Goal: Check status

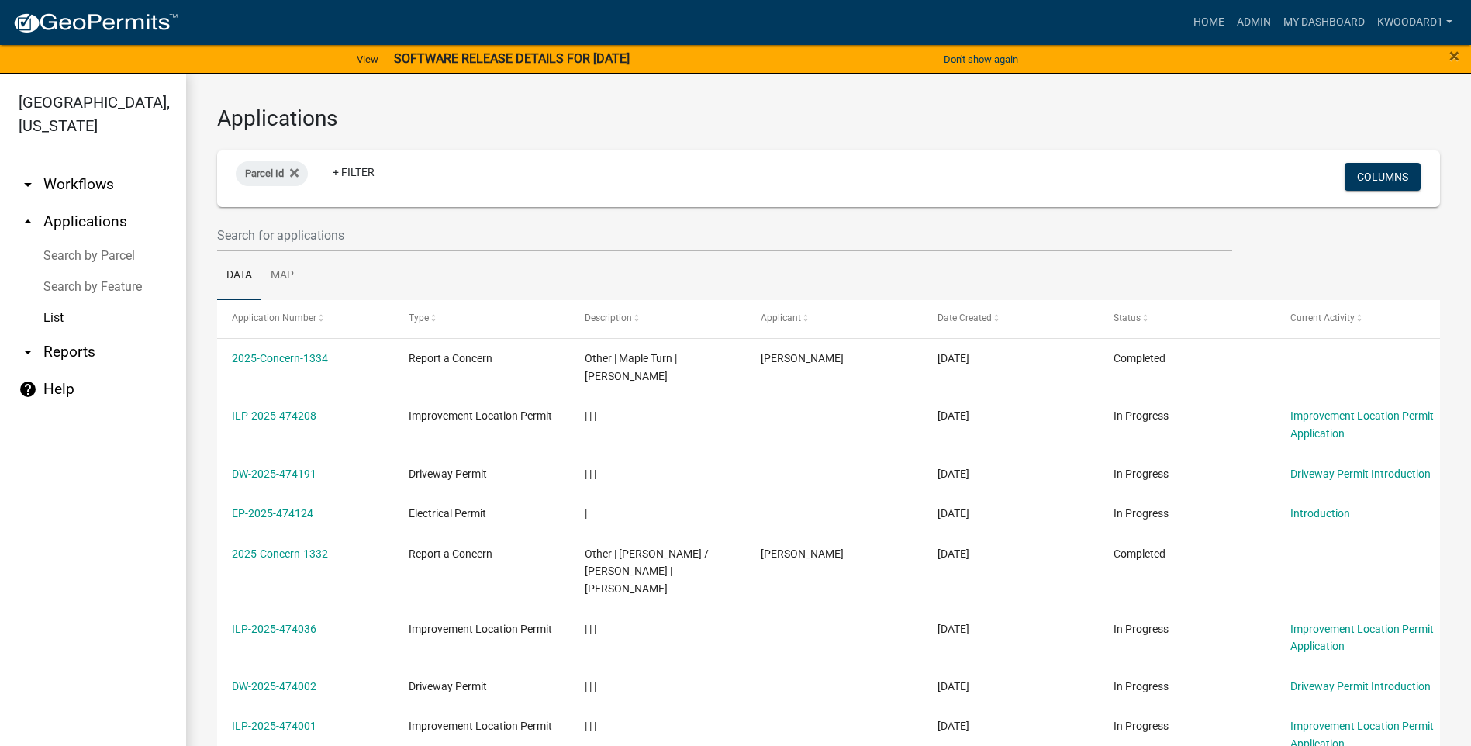
select select "3: 100"
click at [252, 231] on input "text" at bounding box center [724, 235] width 1015 height 32
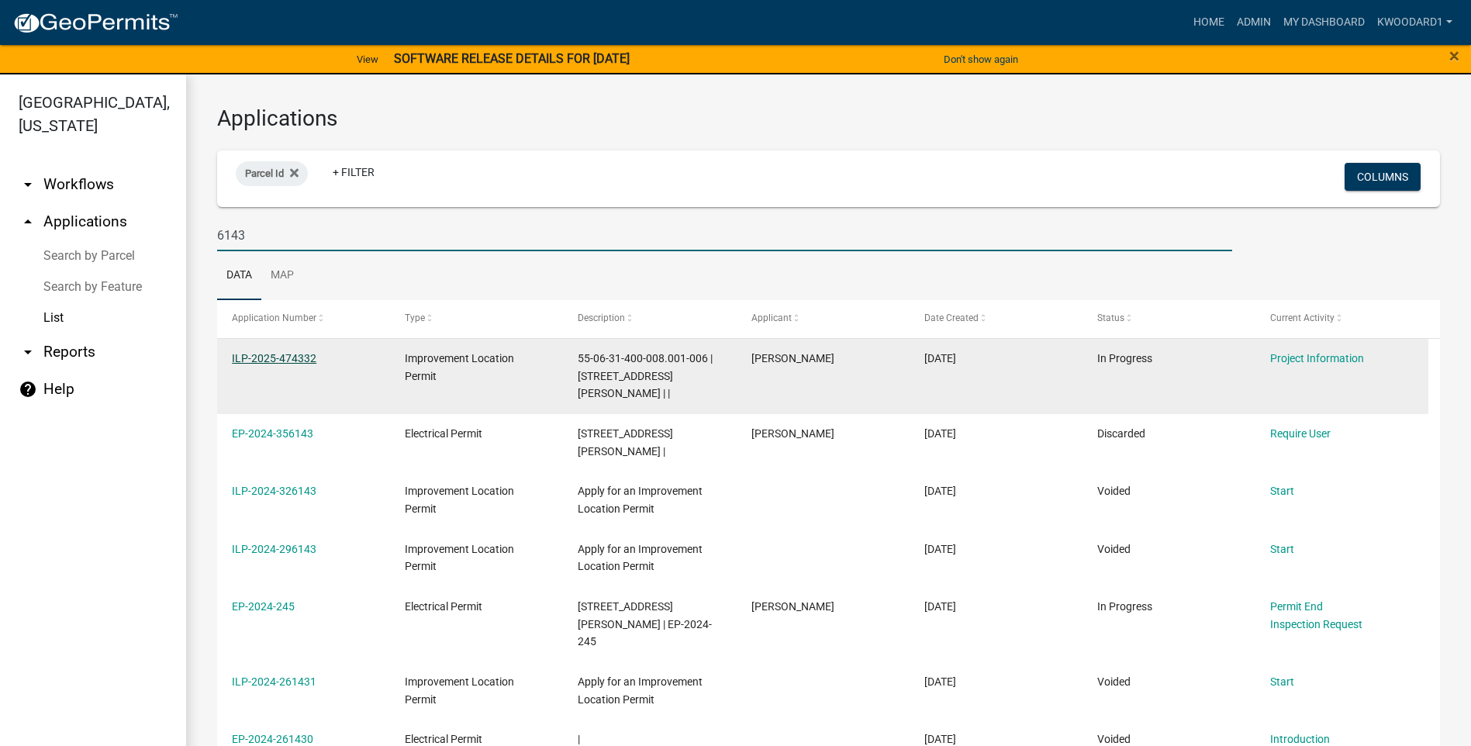
type input "6143"
click at [247, 353] on link "ILP-2025-474332" at bounding box center [274, 358] width 85 height 12
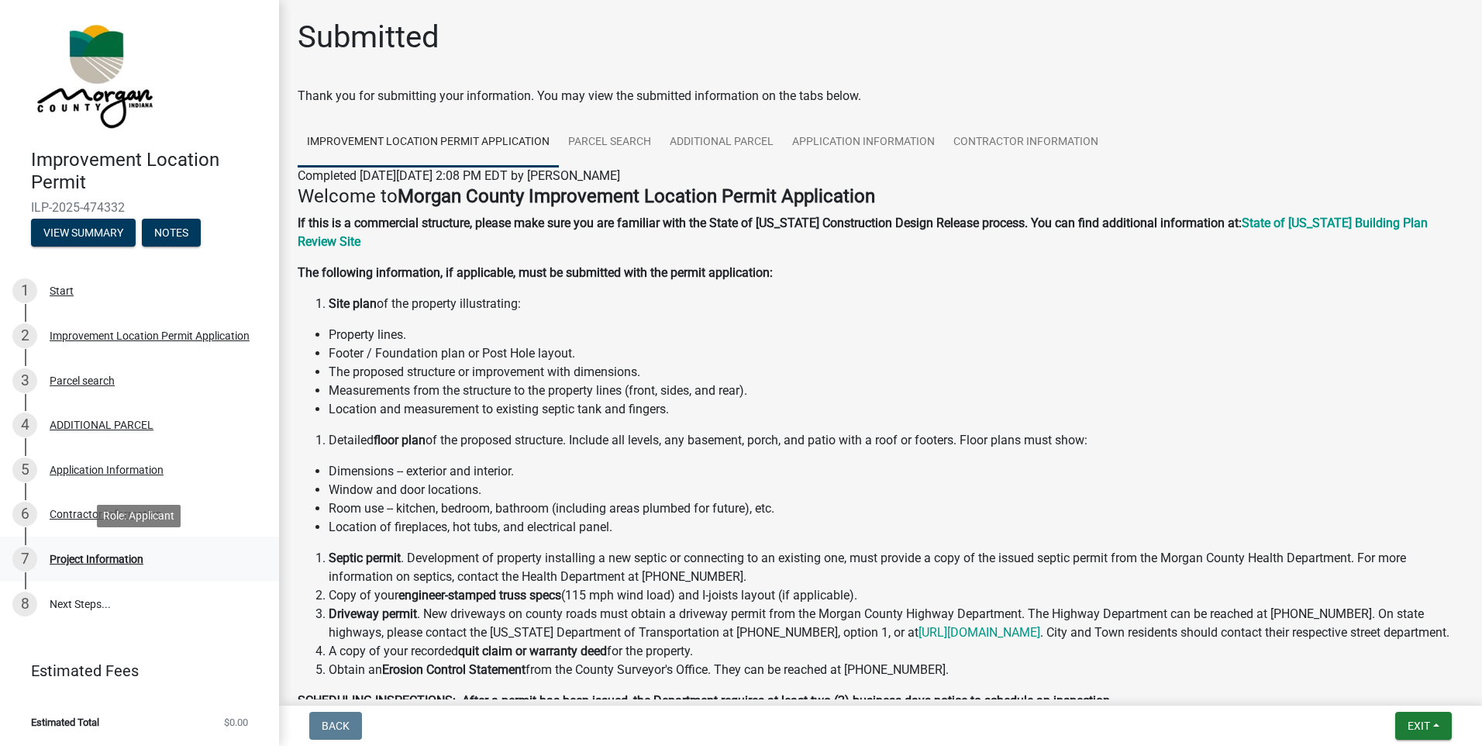
click at [105, 554] on div "Project Information" at bounding box center [97, 559] width 94 height 11
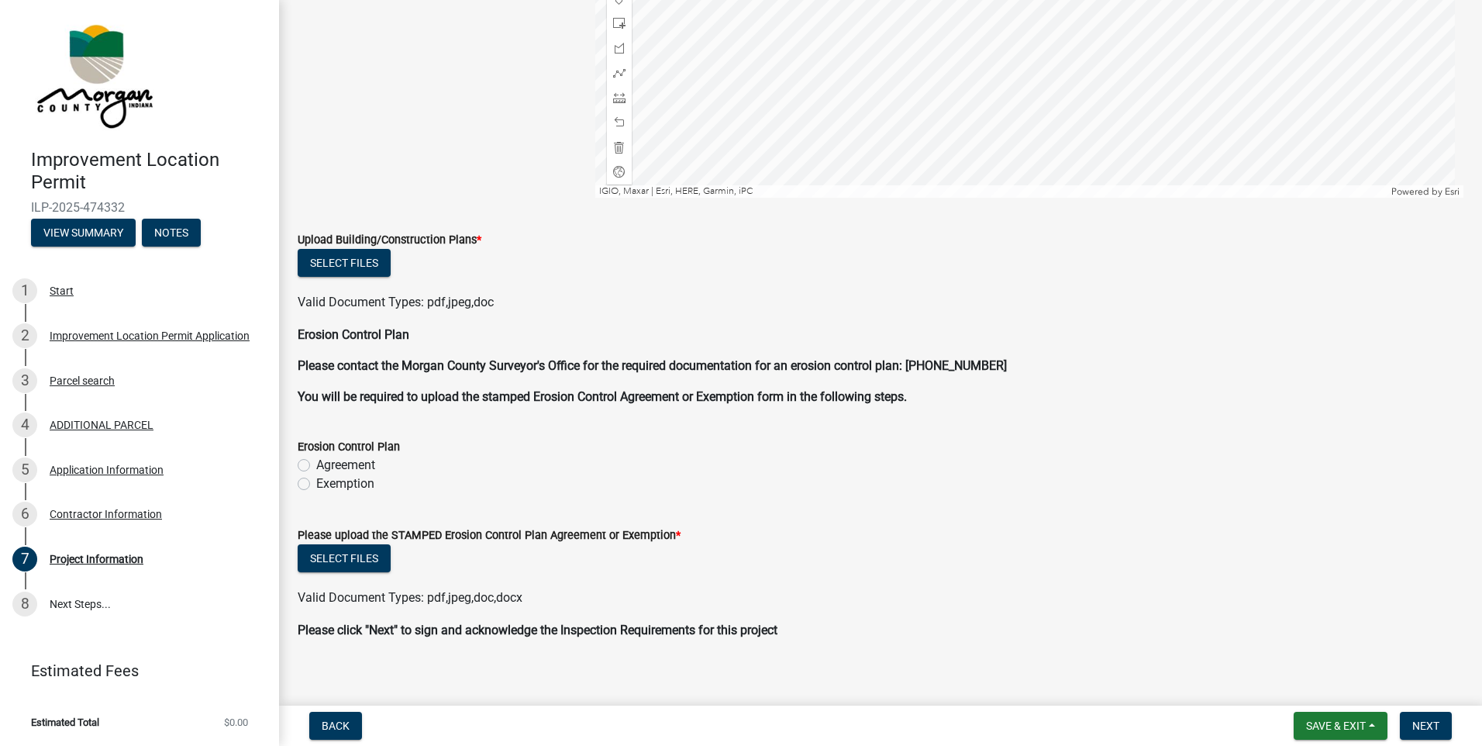
scroll to position [2674, 0]
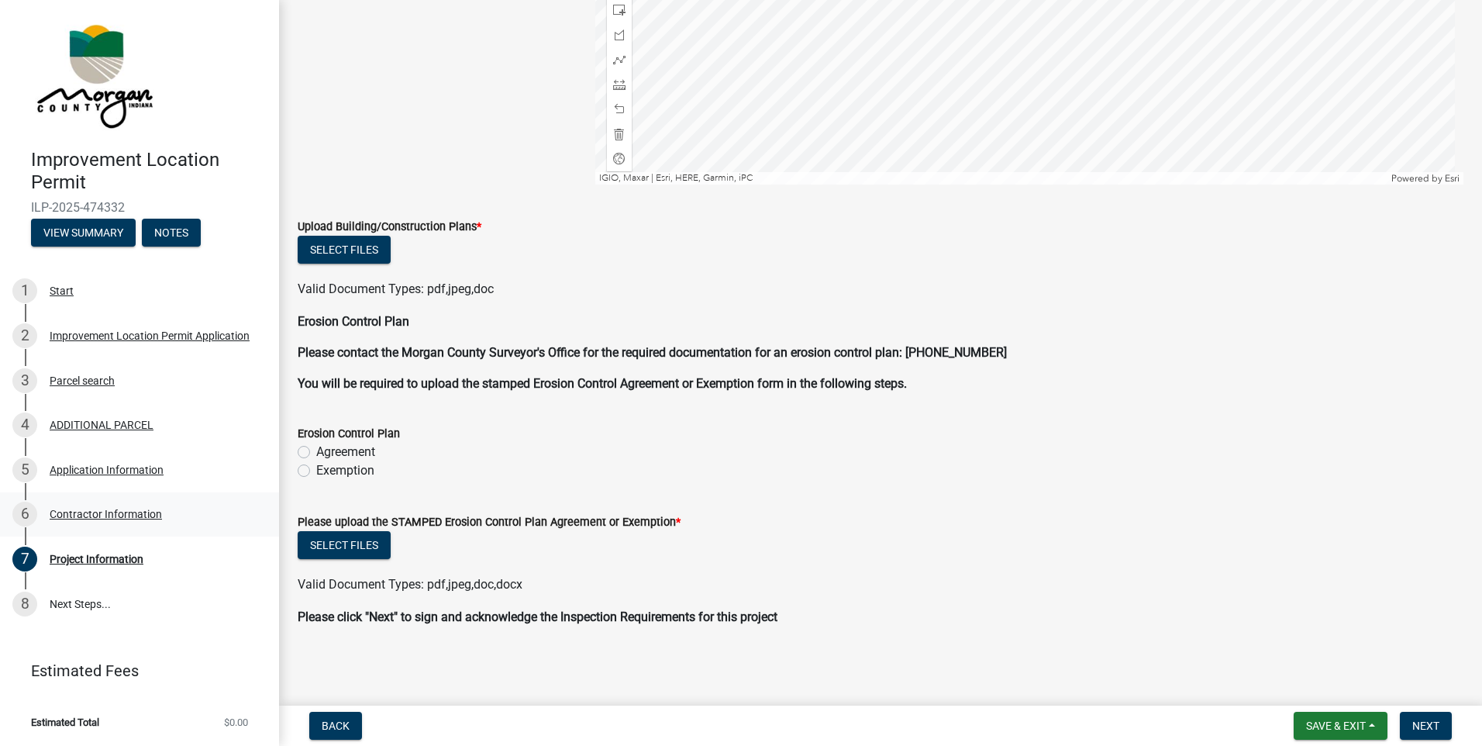
click at [119, 509] on div "Contractor Information" at bounding box center [106, 514] width 112 height 11
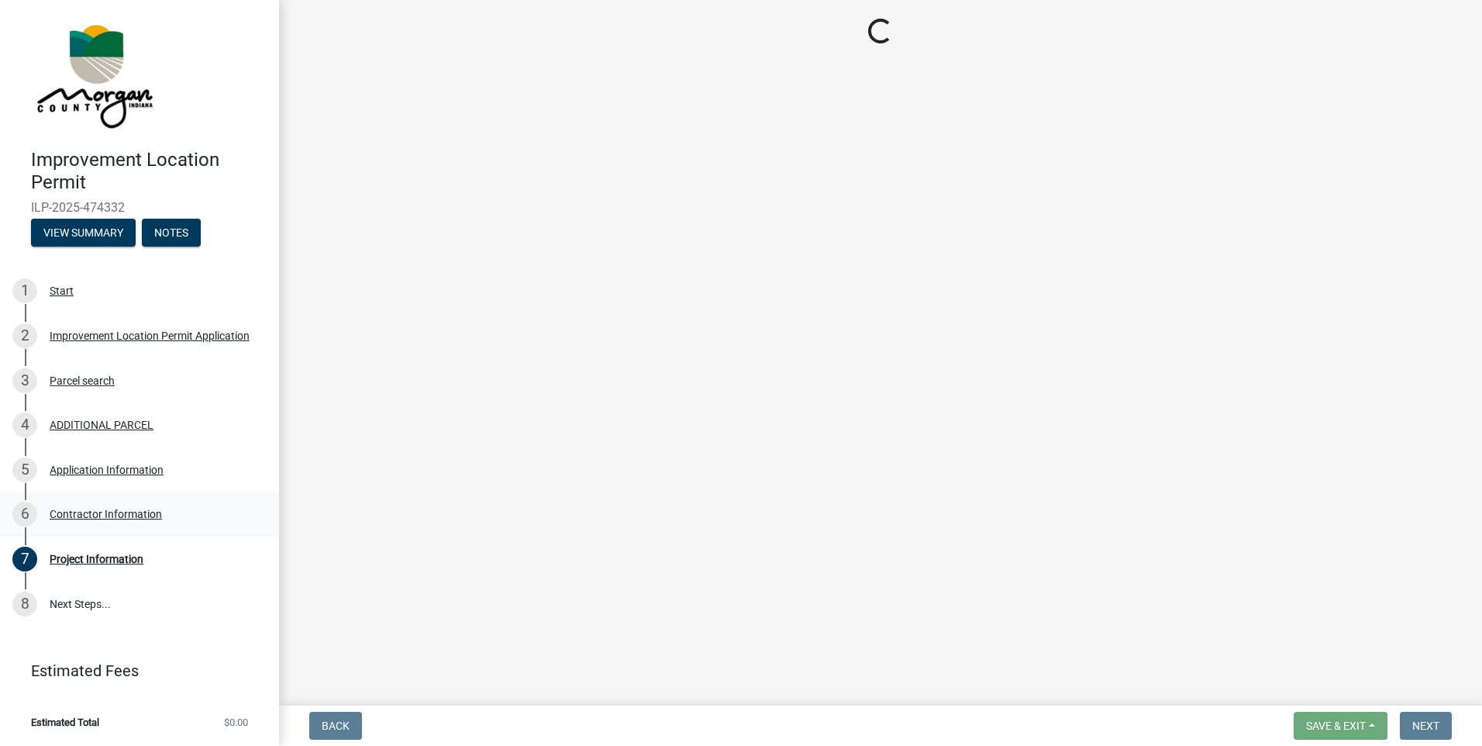
scroll to position [0, 0]
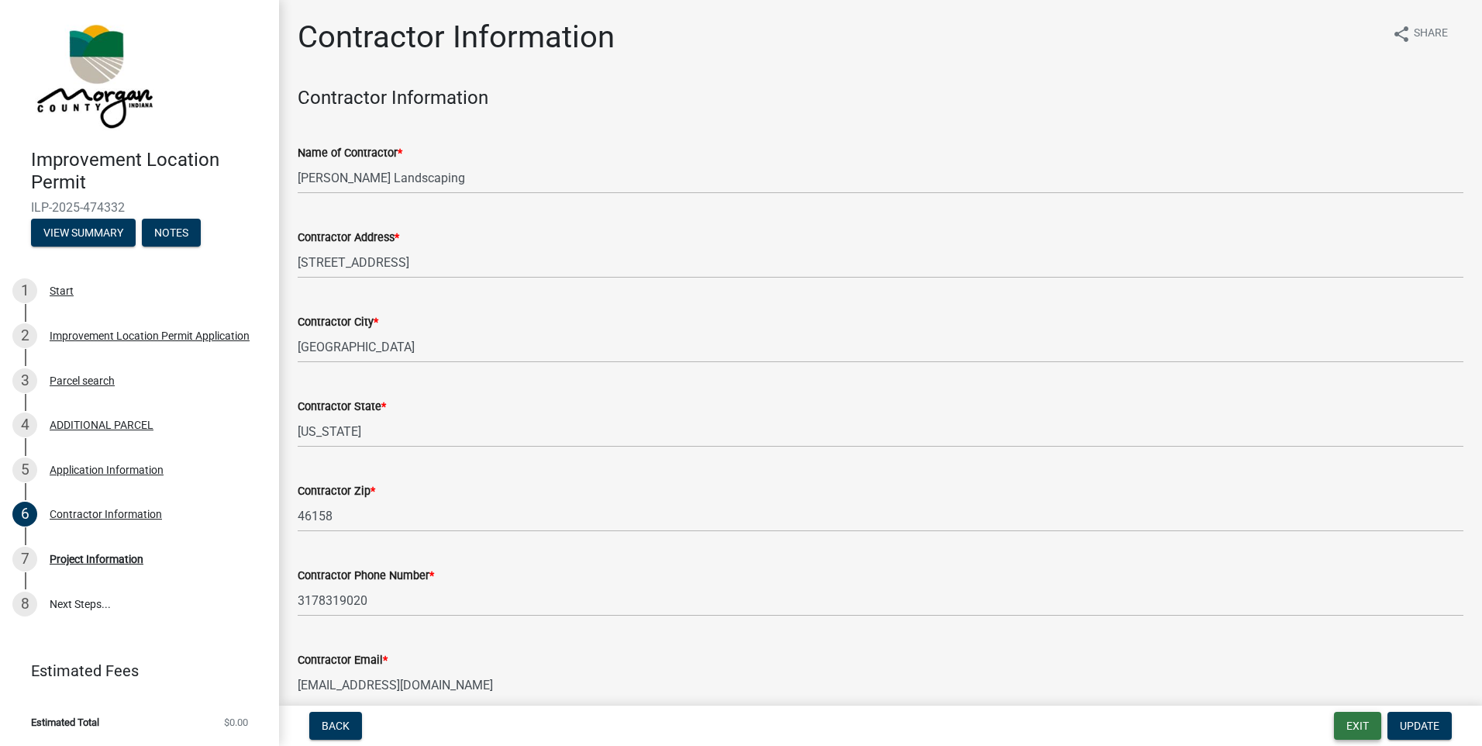
click at [1358, 726] on button "Exit" at bounding box center [1357, 726] width 47 height 28
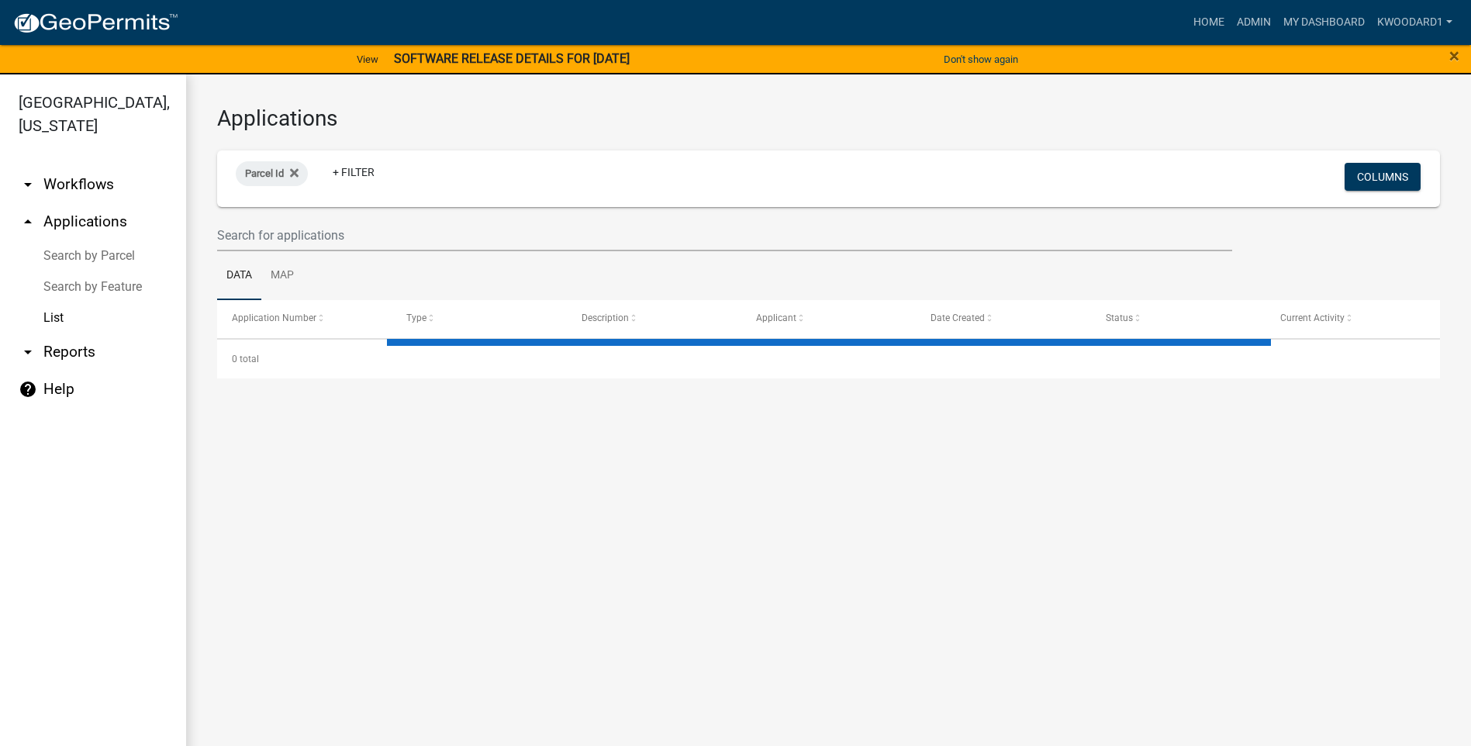
select select "3: 100"
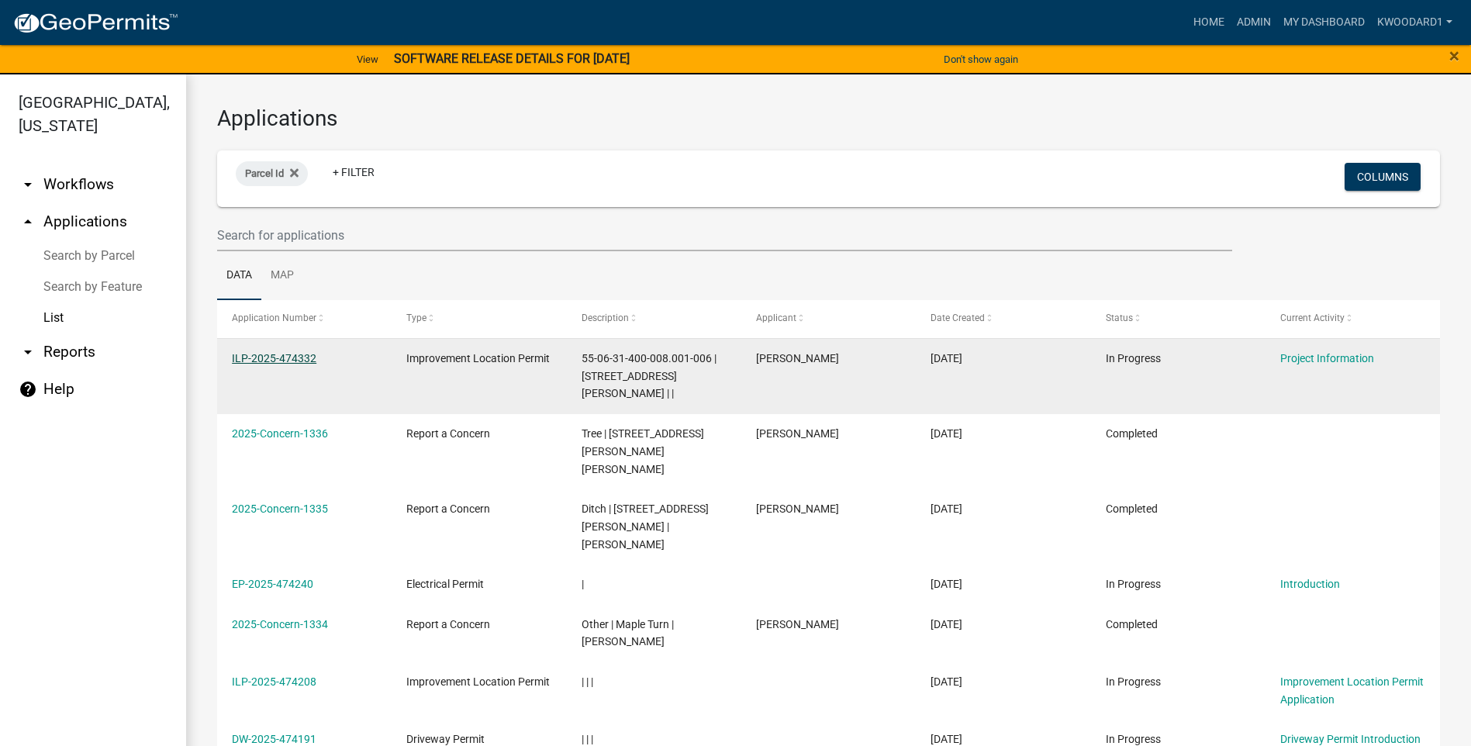
click at [242, 356] on link "ILP-2025-474332" at bounding box center [274, 358] width 85 height 12
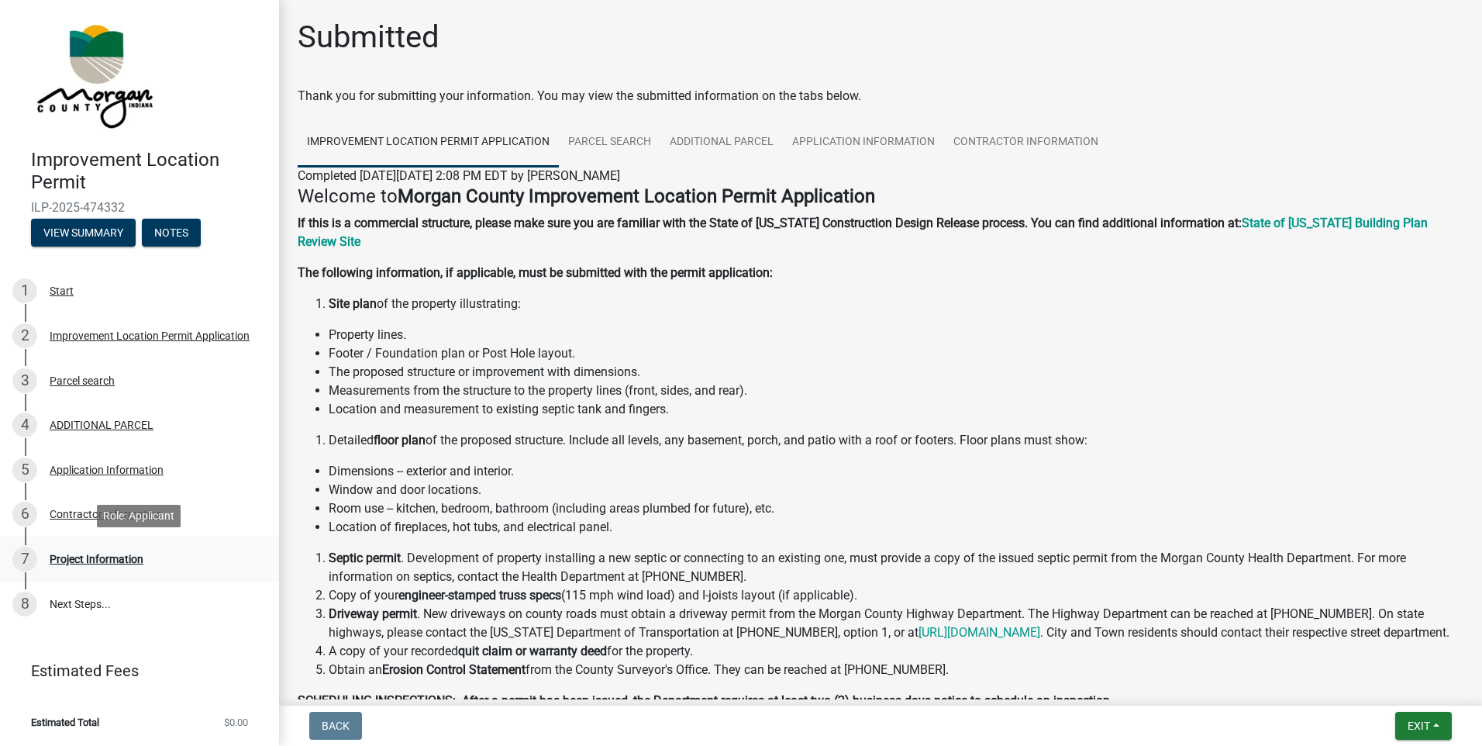
click at [105, 556] on div "Project Information" at bounding box center [97, 559] width 94 height 11
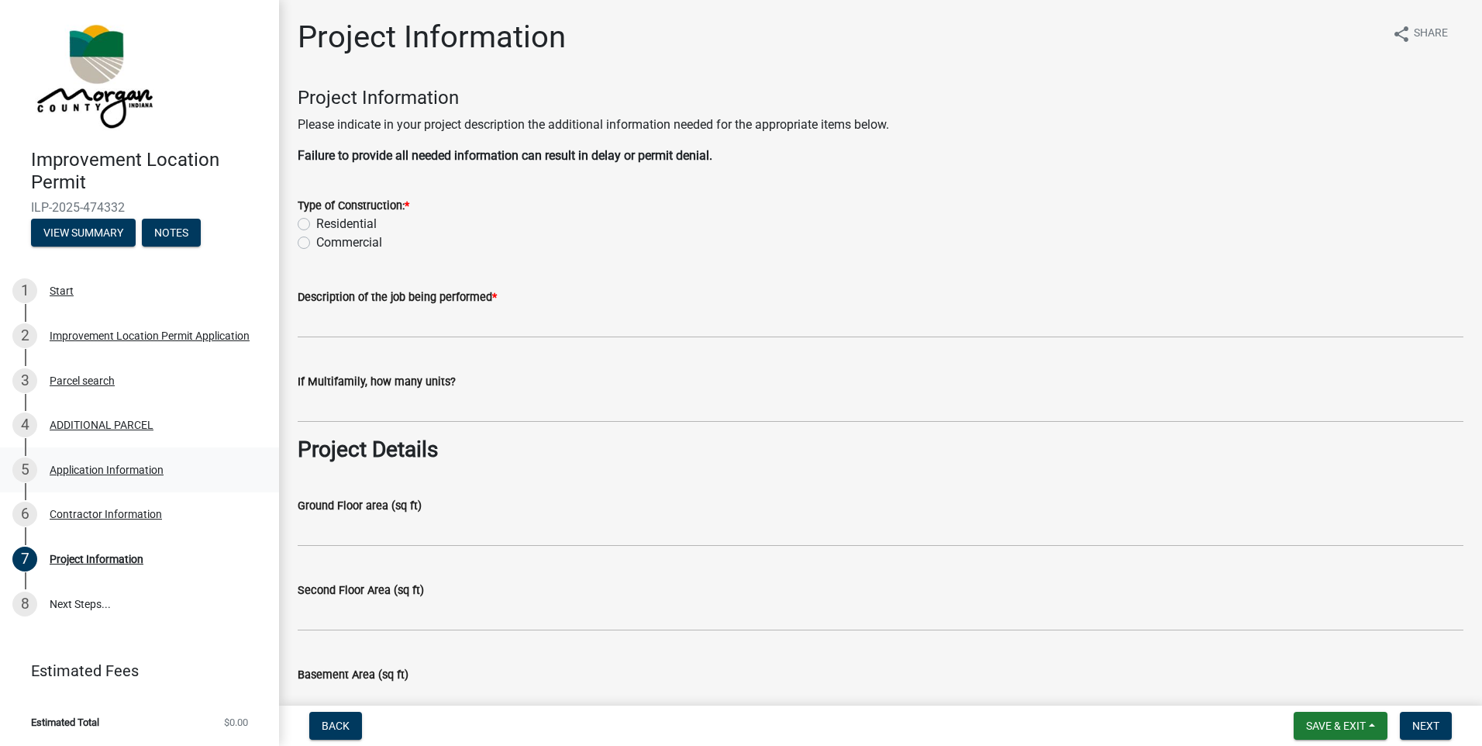
click at [81, 465] on div "Application Information" at bounding box center [107, 469] width 114 height 11
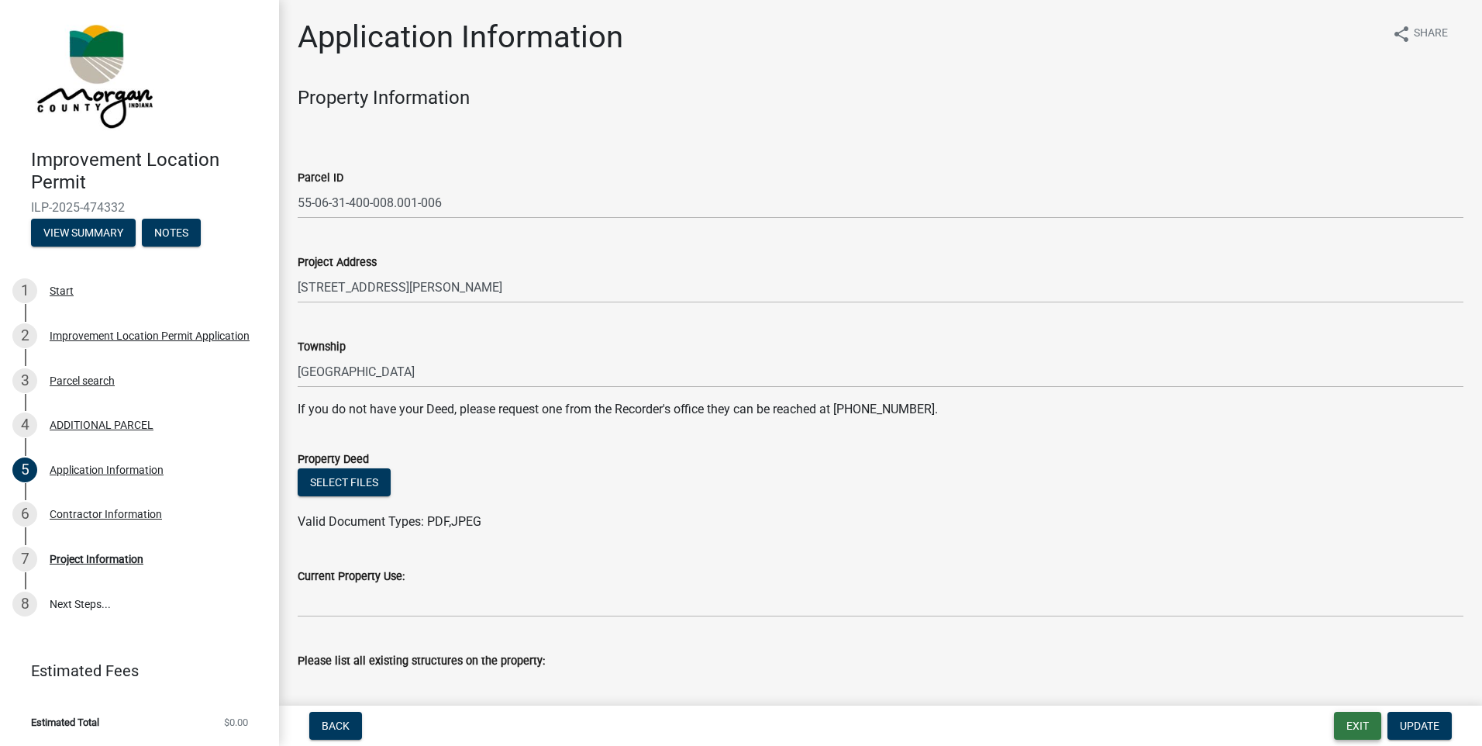
click at [1350, 713] on button "Exit" at bounding box center [1357, 726] width 47 height 28
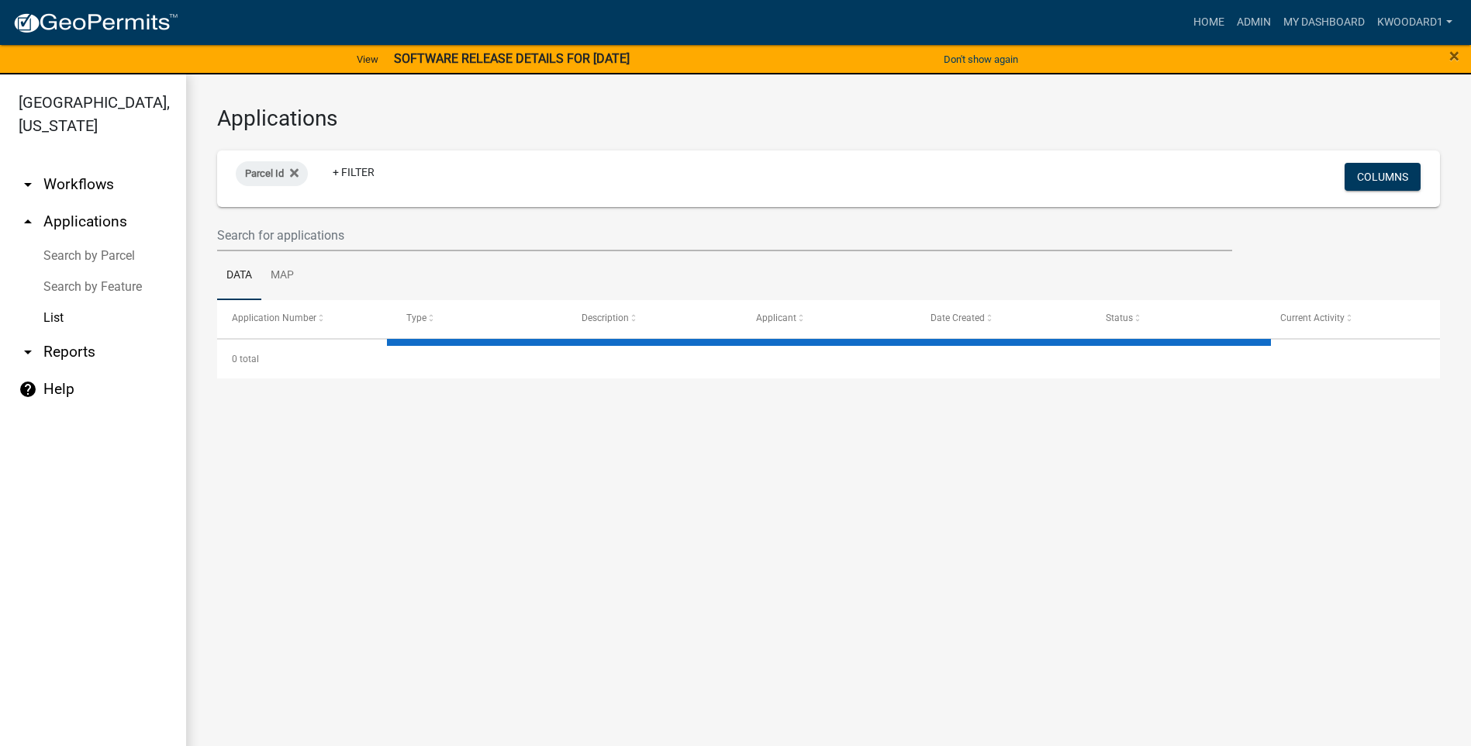
select select "3: 100"
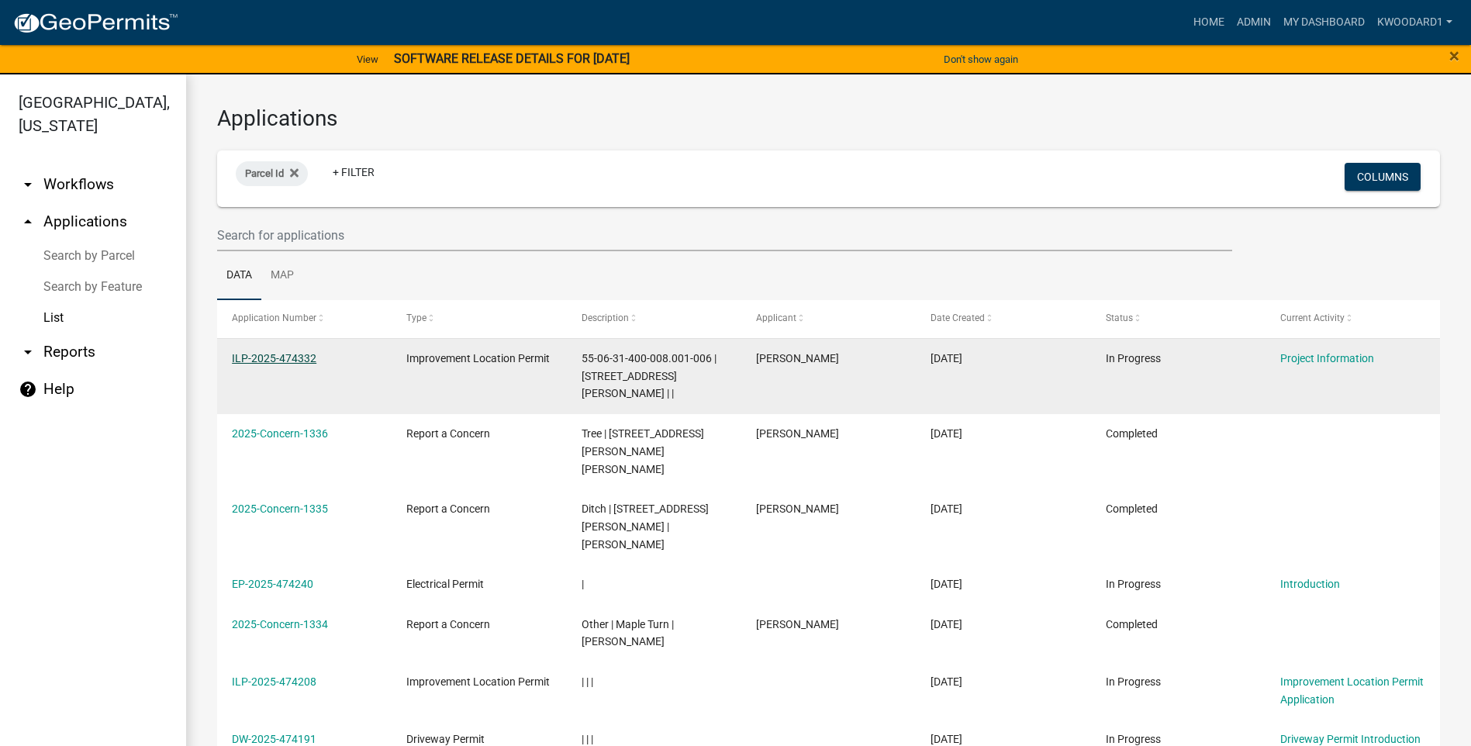
click at [285, 362] on link "ILP-2025-474332" at bounding box center [274, 358] width 85 height 12
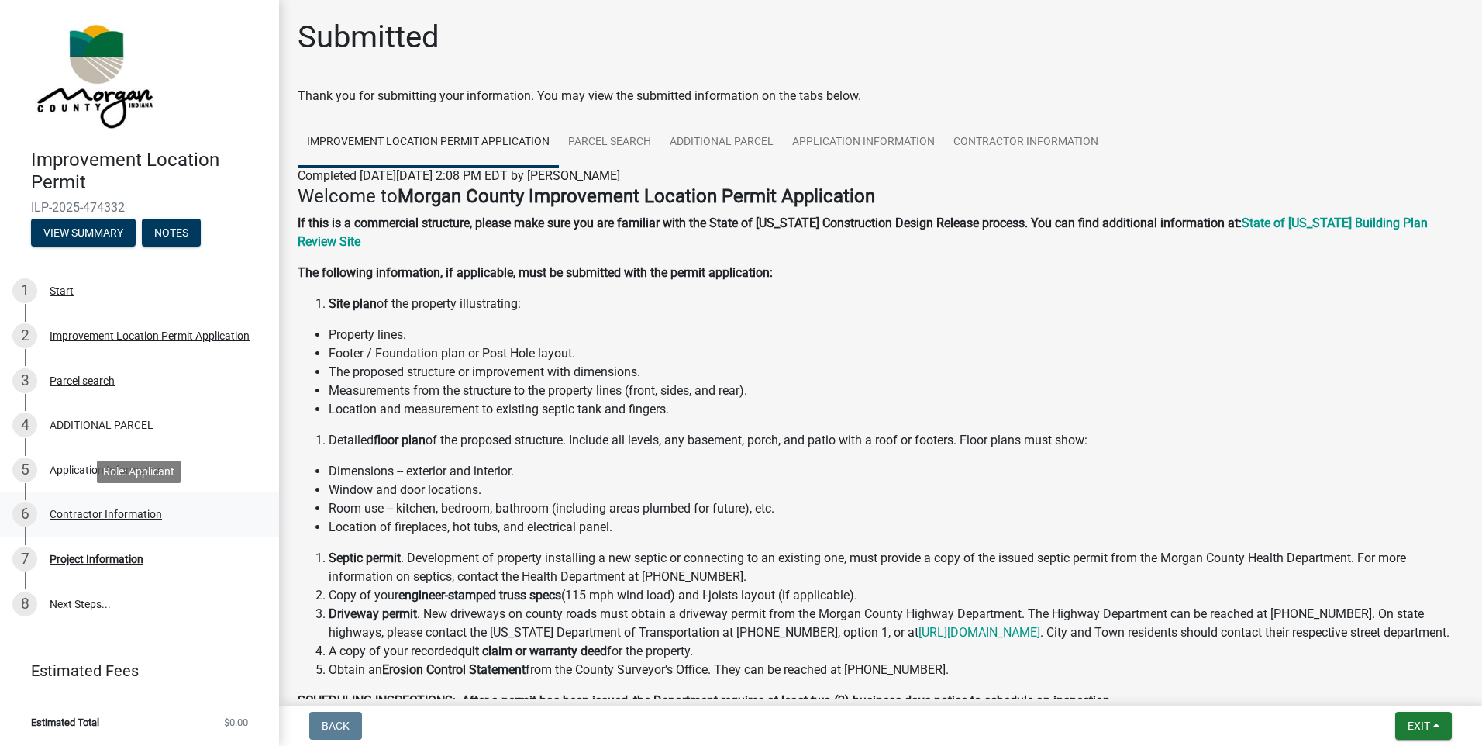
click at [127, 514] on div "Contractor Information" at bounding box center [106, 514] width 112 height 11
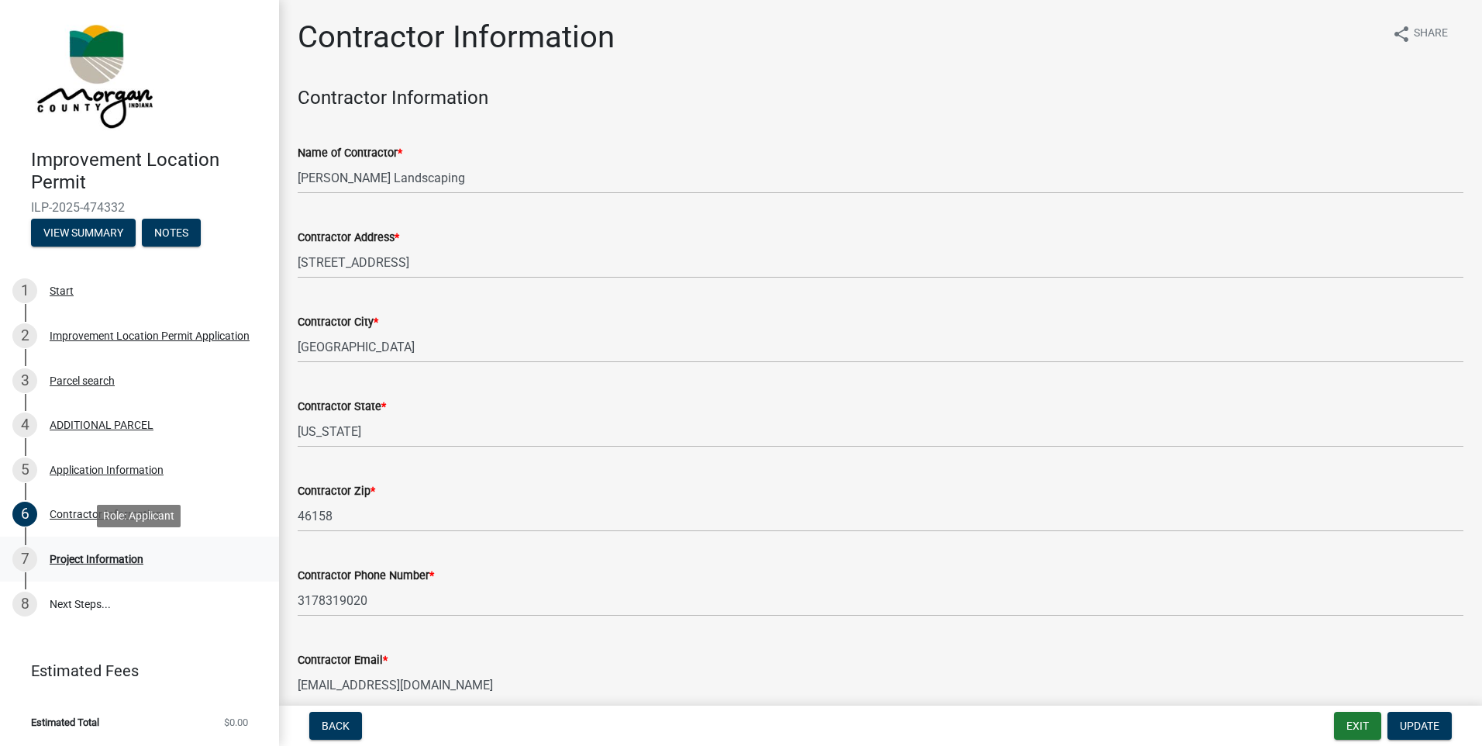
click at [128, 557] on div "Project Information" at bounding box center [97, 559] width 94 height 11
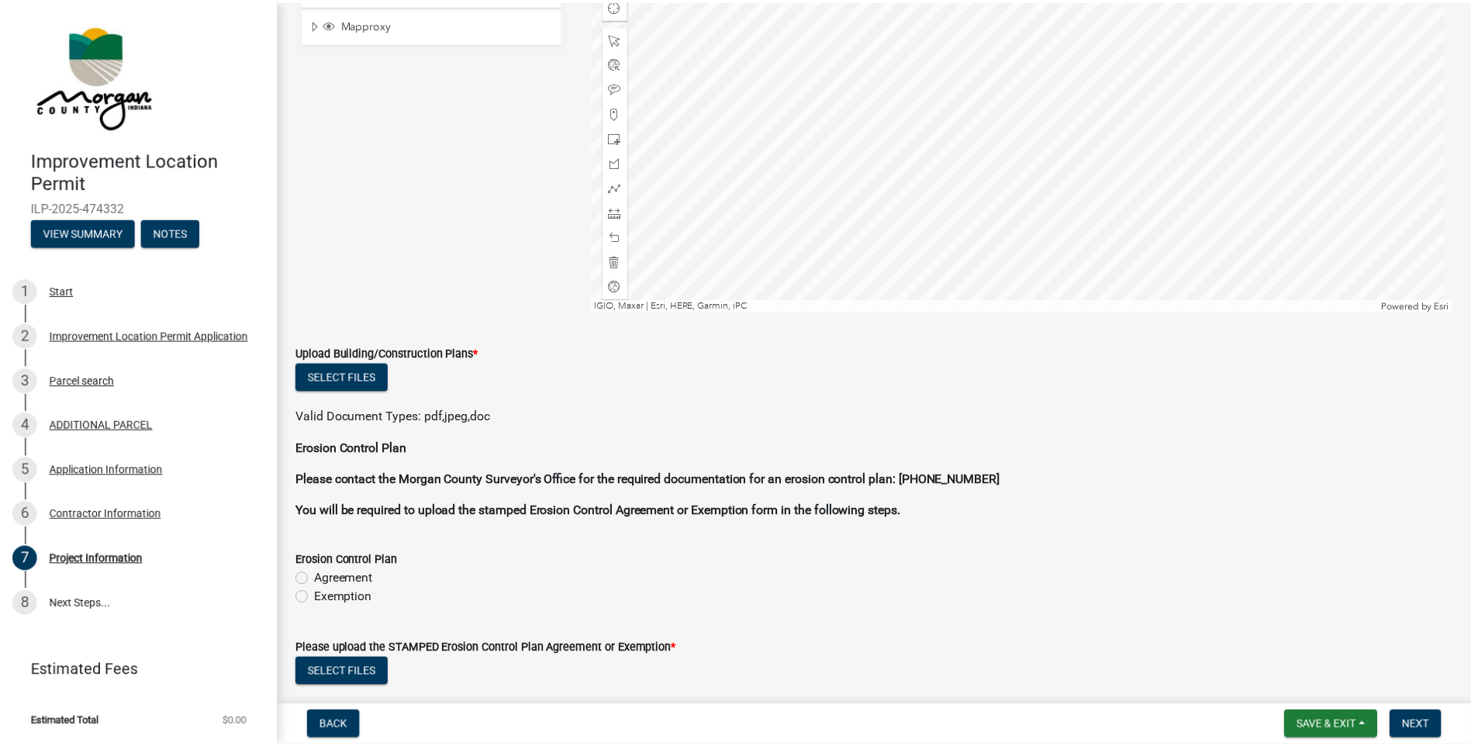
scroll to position [2558, 0]
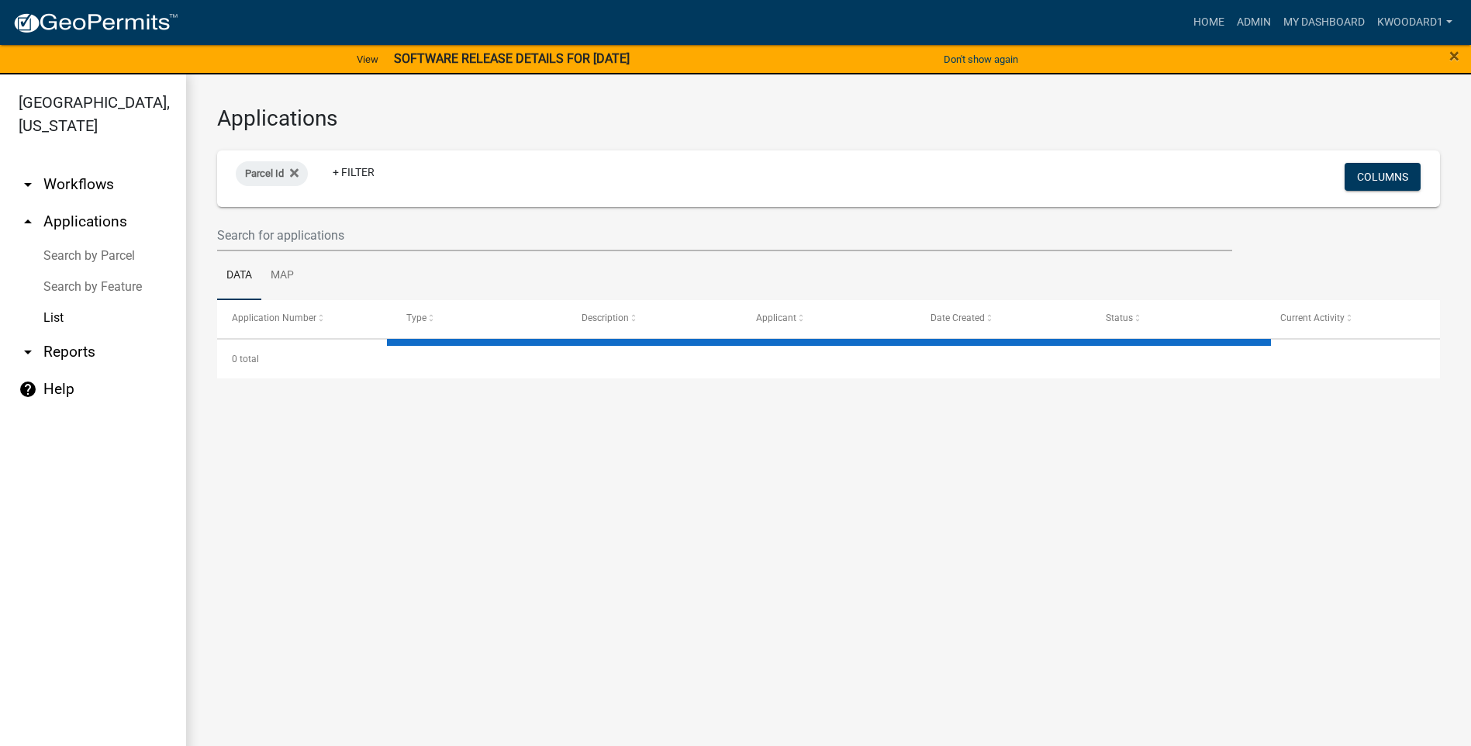
select select "3: 100"
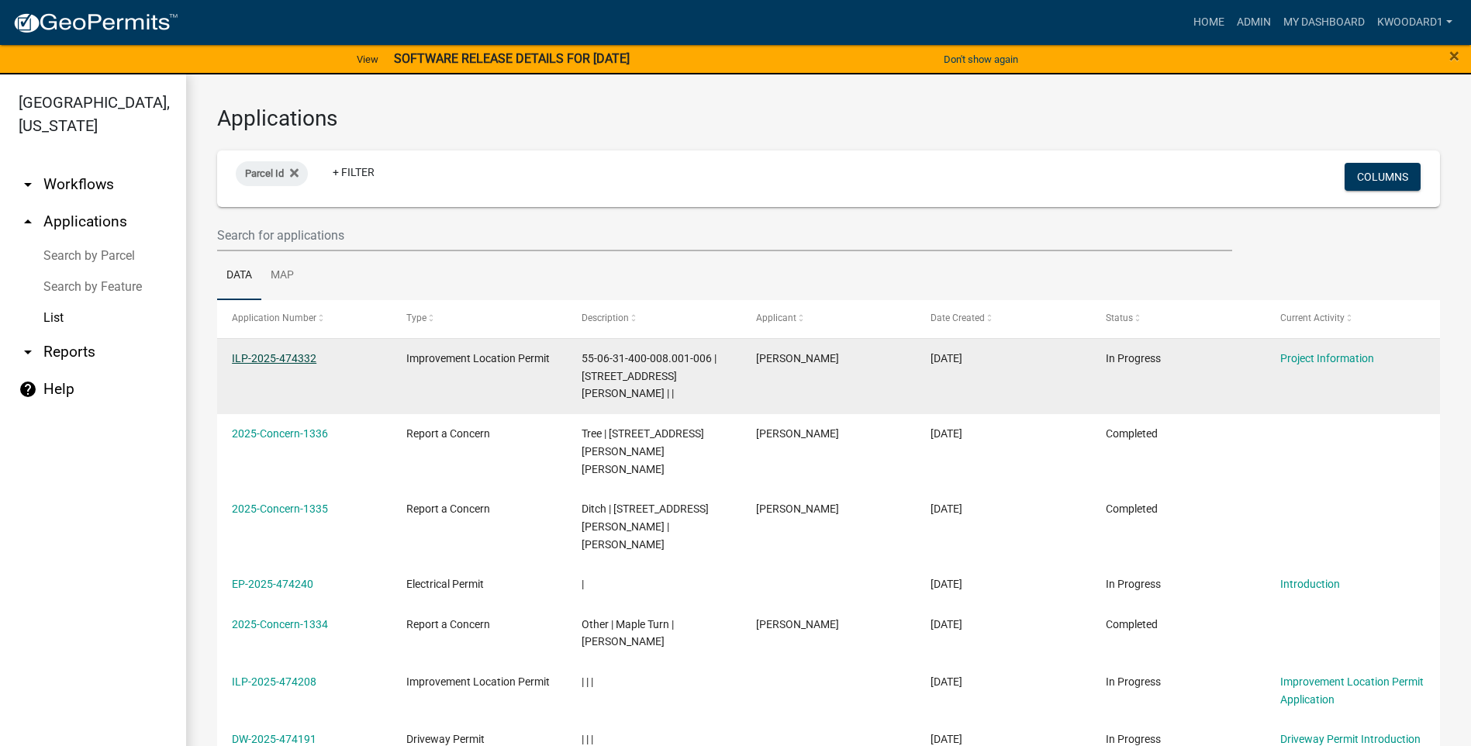
click at [269, 360] on link "ILP-2025-474332" at bounding box center [274, 358] width 85 height 12
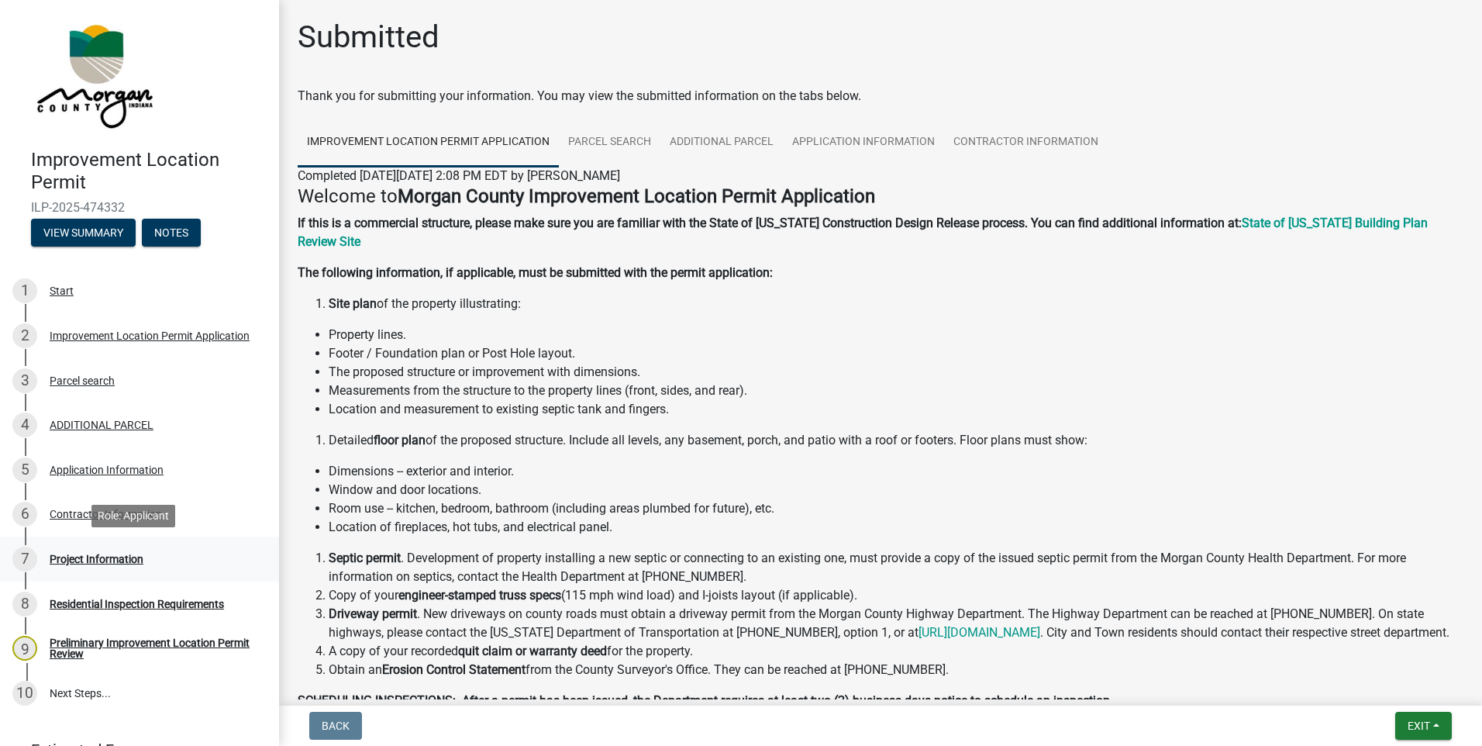
click at [72, 557] on div "Project Information" at bounding box center [97, 559] width 94 height 11
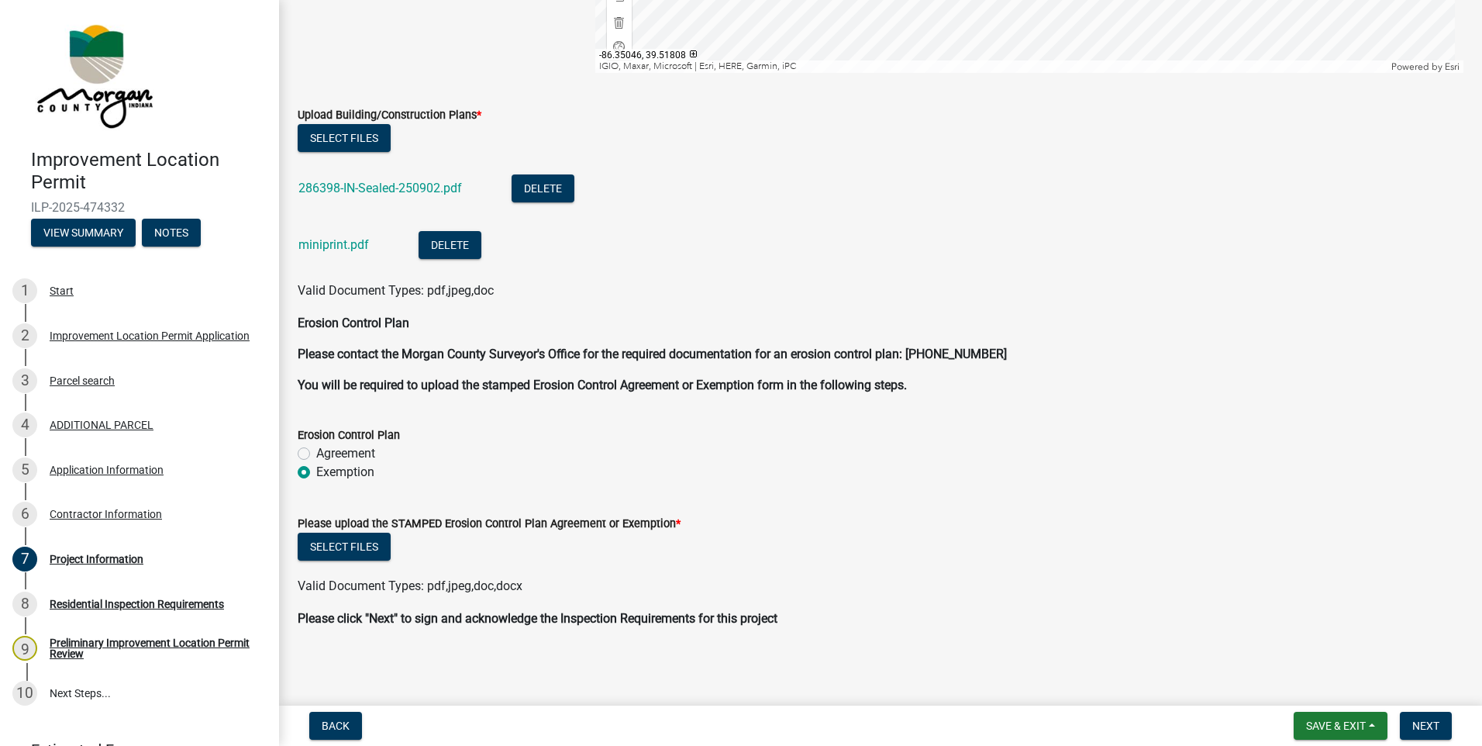
scroll to position [3043, 0]
click at [341, 545] on button "Select files" at bounding box center [344, 545] width 93 height 28
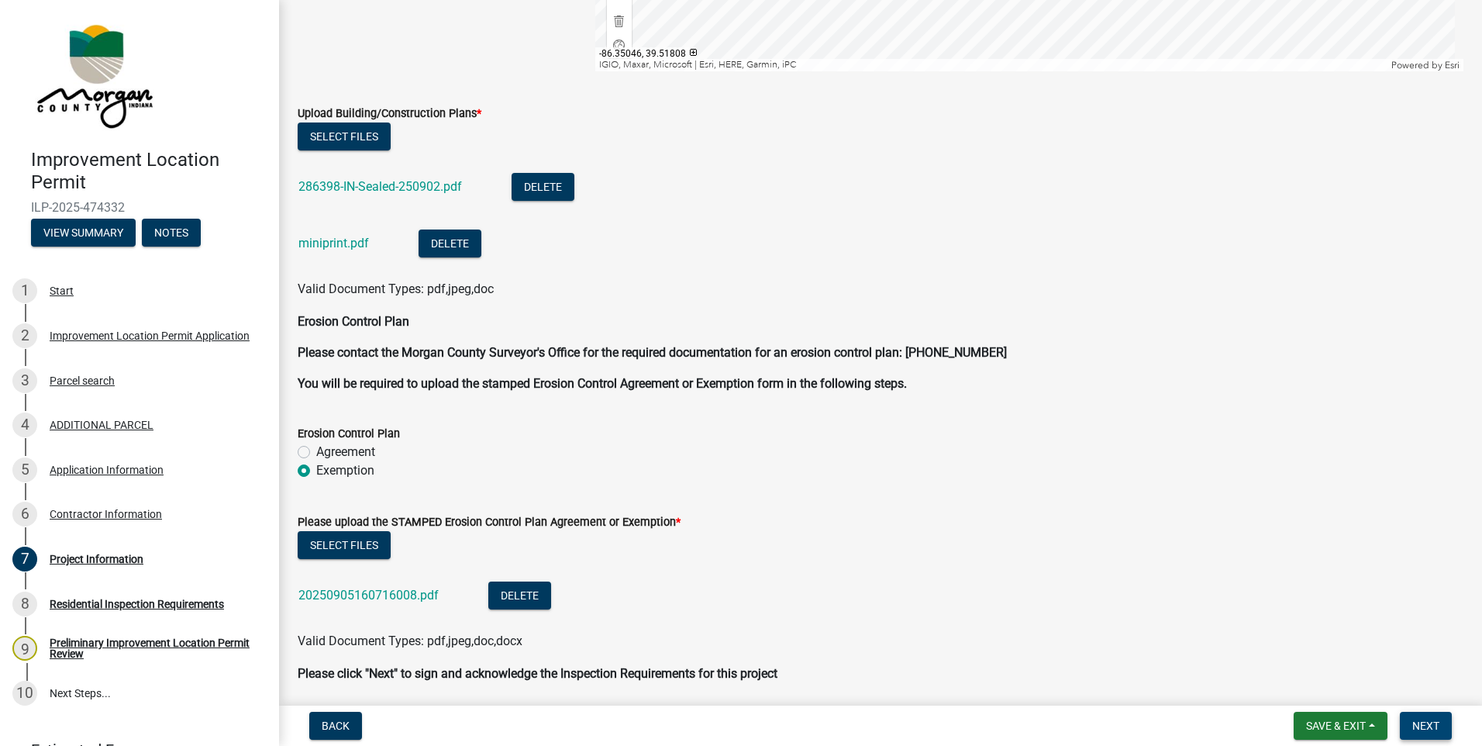
click at [1429, 724] on span "Next" at bounding box center [1426, 725] width 27 height 12
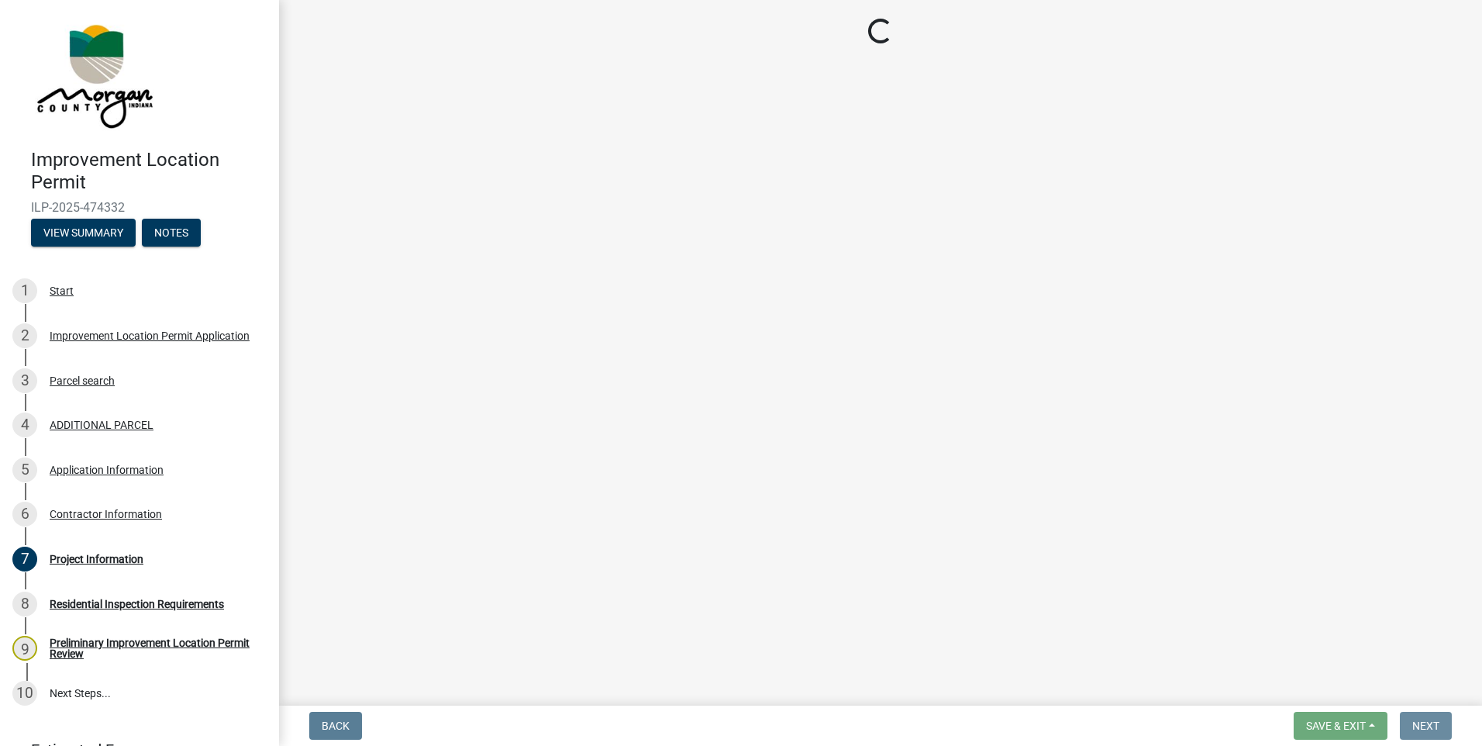
scroll to position [0, 0]
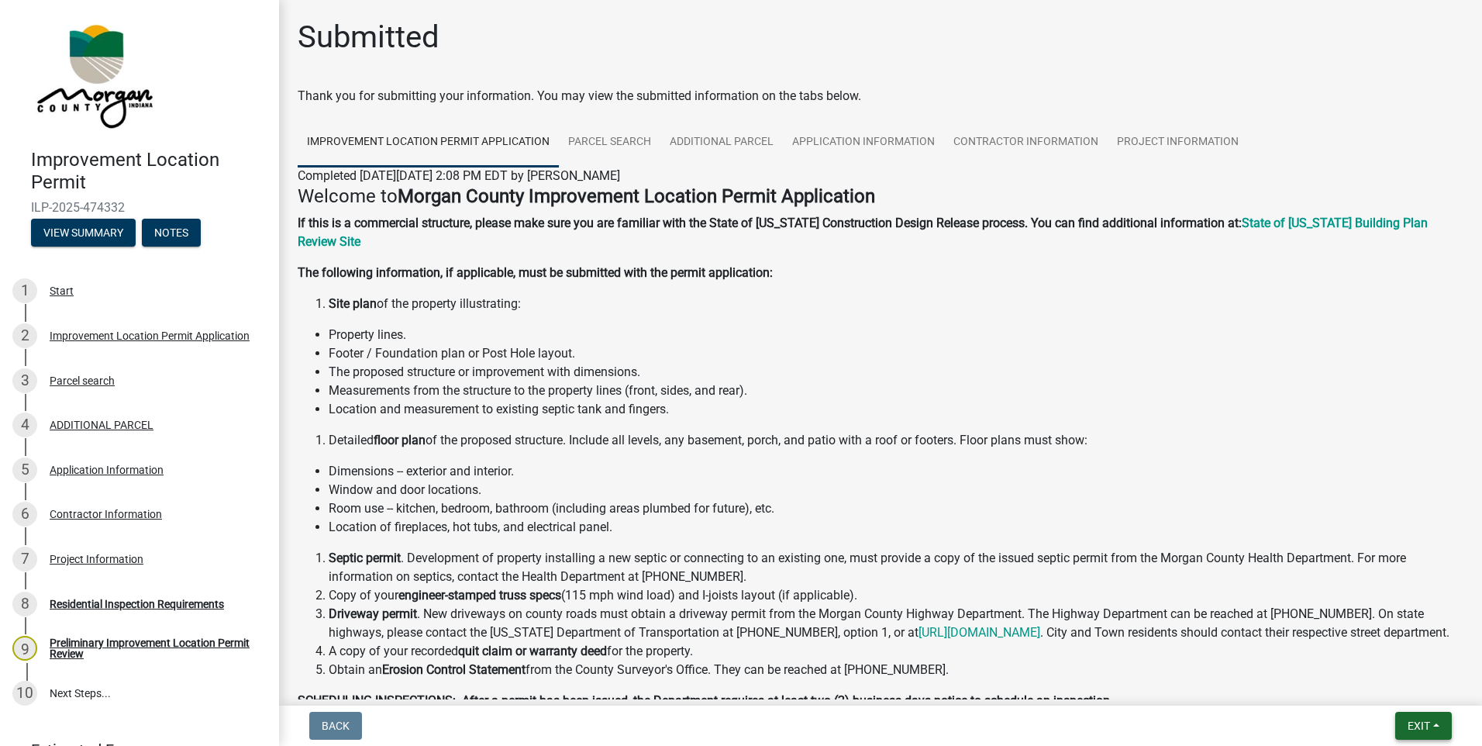
click at [1405, 727] on button "Exit" at bounding box center [1423, 726] width 57 height 28
click at [1387, 689] on button "Save & Exit" at bounding box center [1390, 685] width 124 height 37
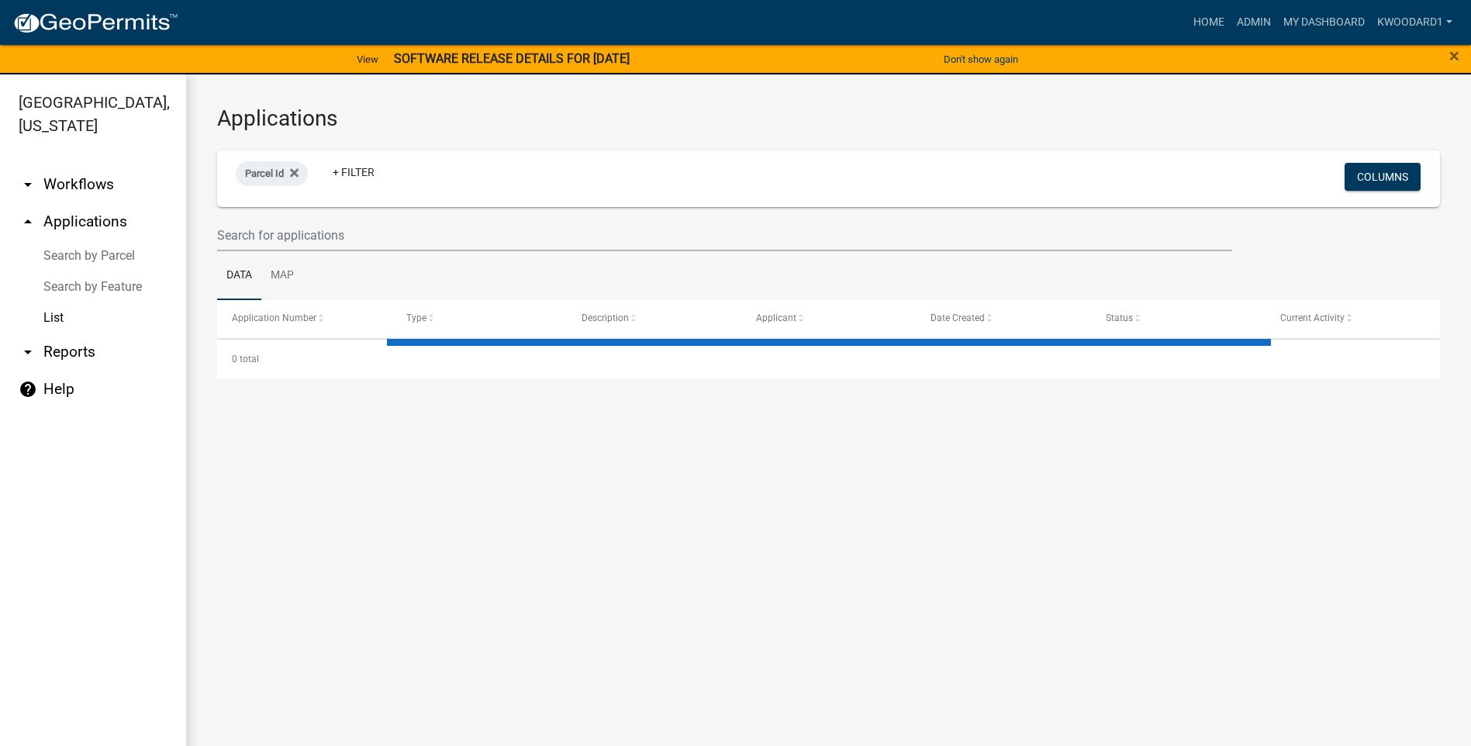
select select "3: 100"
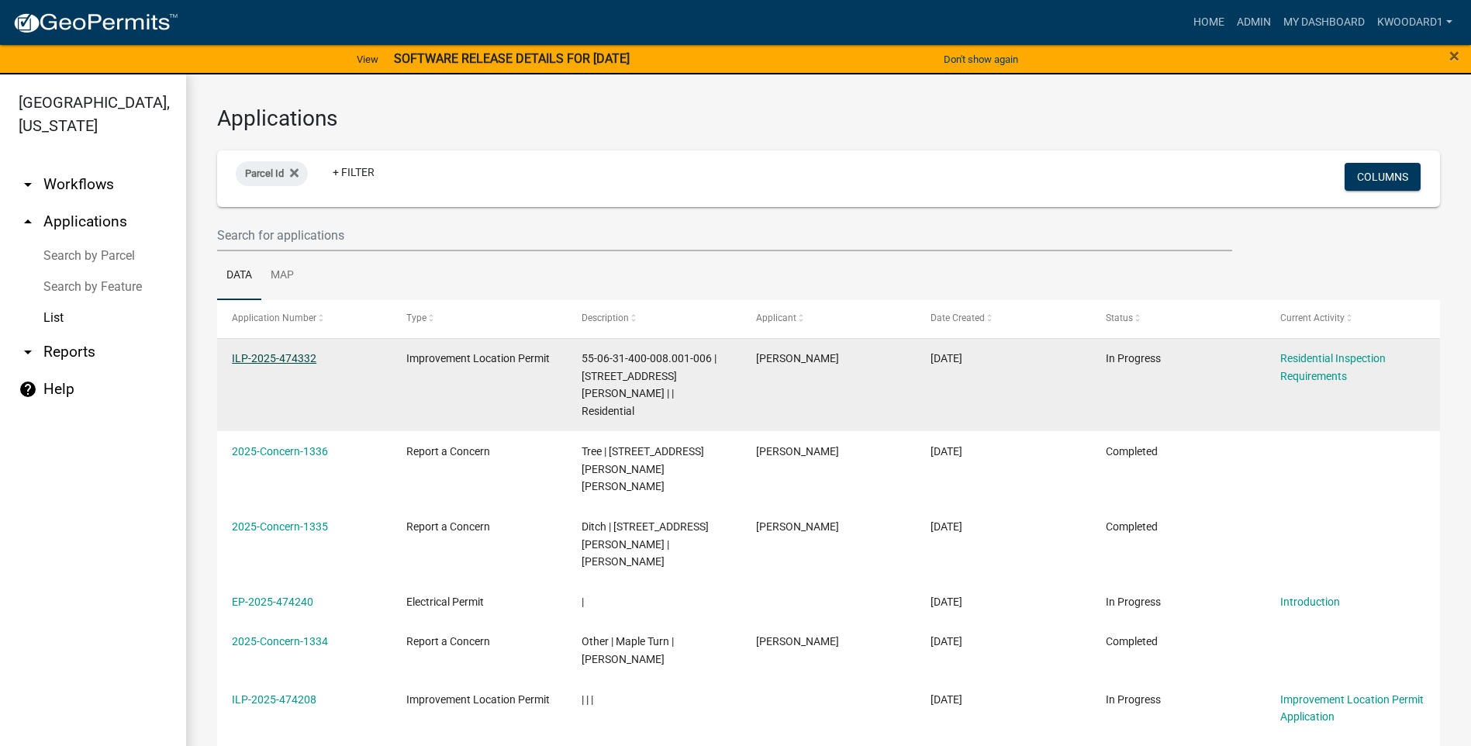
click at [288, 353] on link "ILP-2025-474332" at bounding box center [274, 358] width 85 height 12
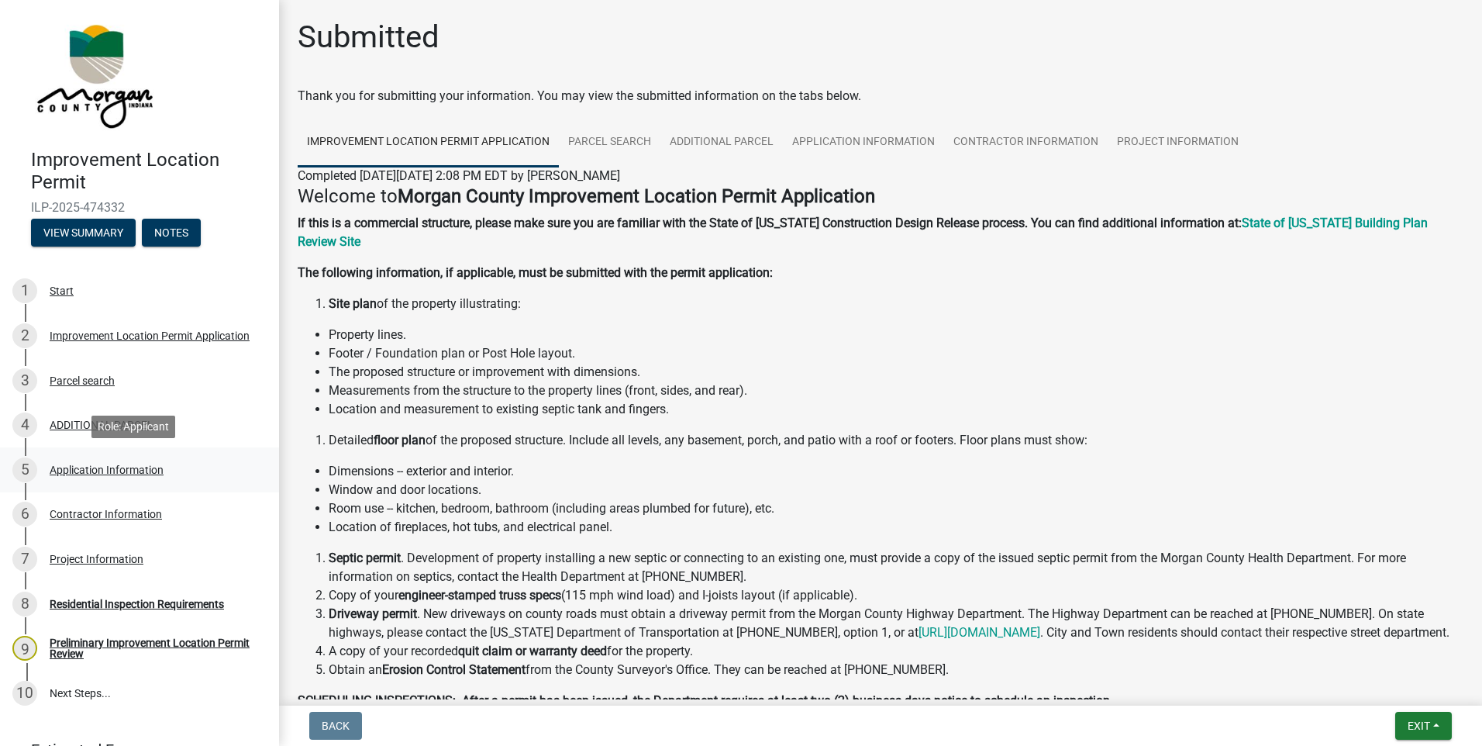
click at [133, 467] on div "Application Information" at bounding box center [107, 469] width 114 height 11
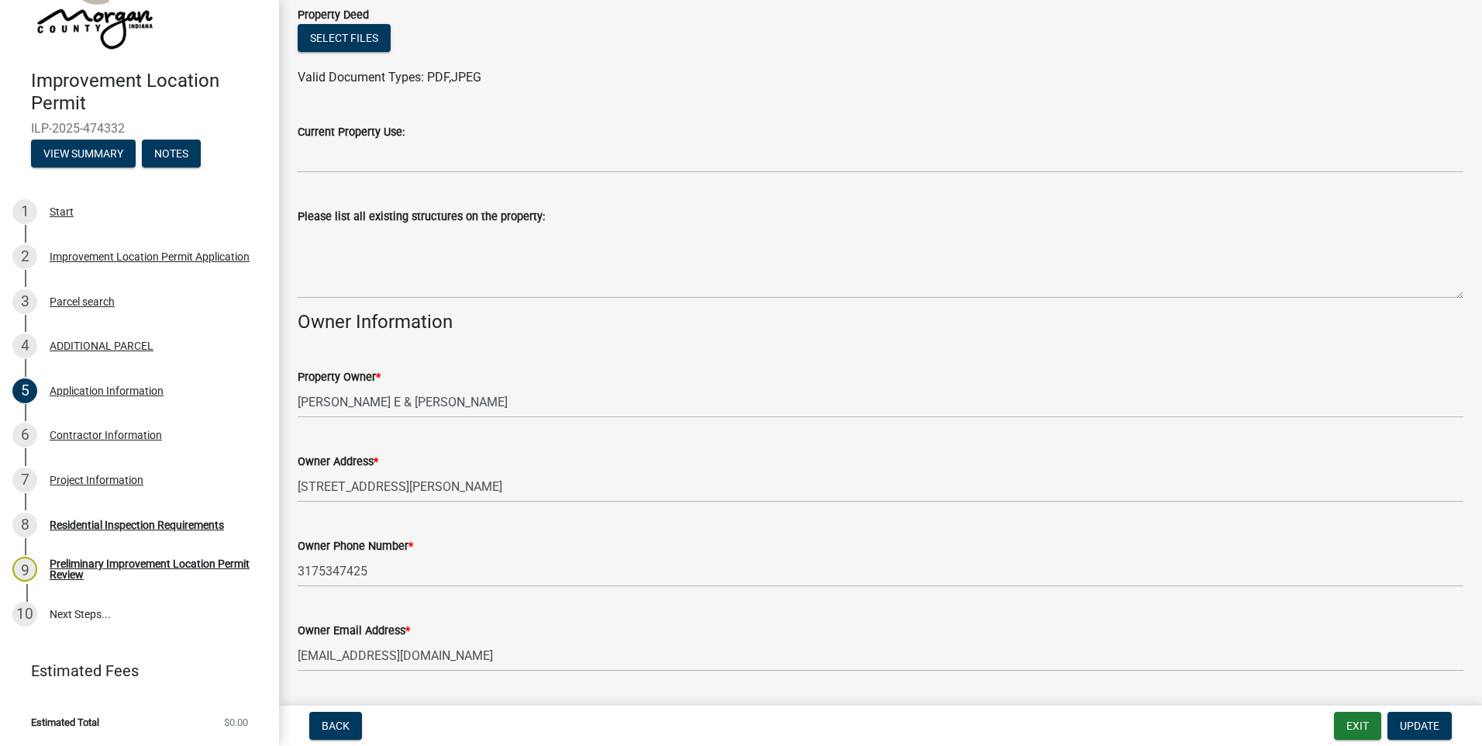
scroll to position [465, 0]
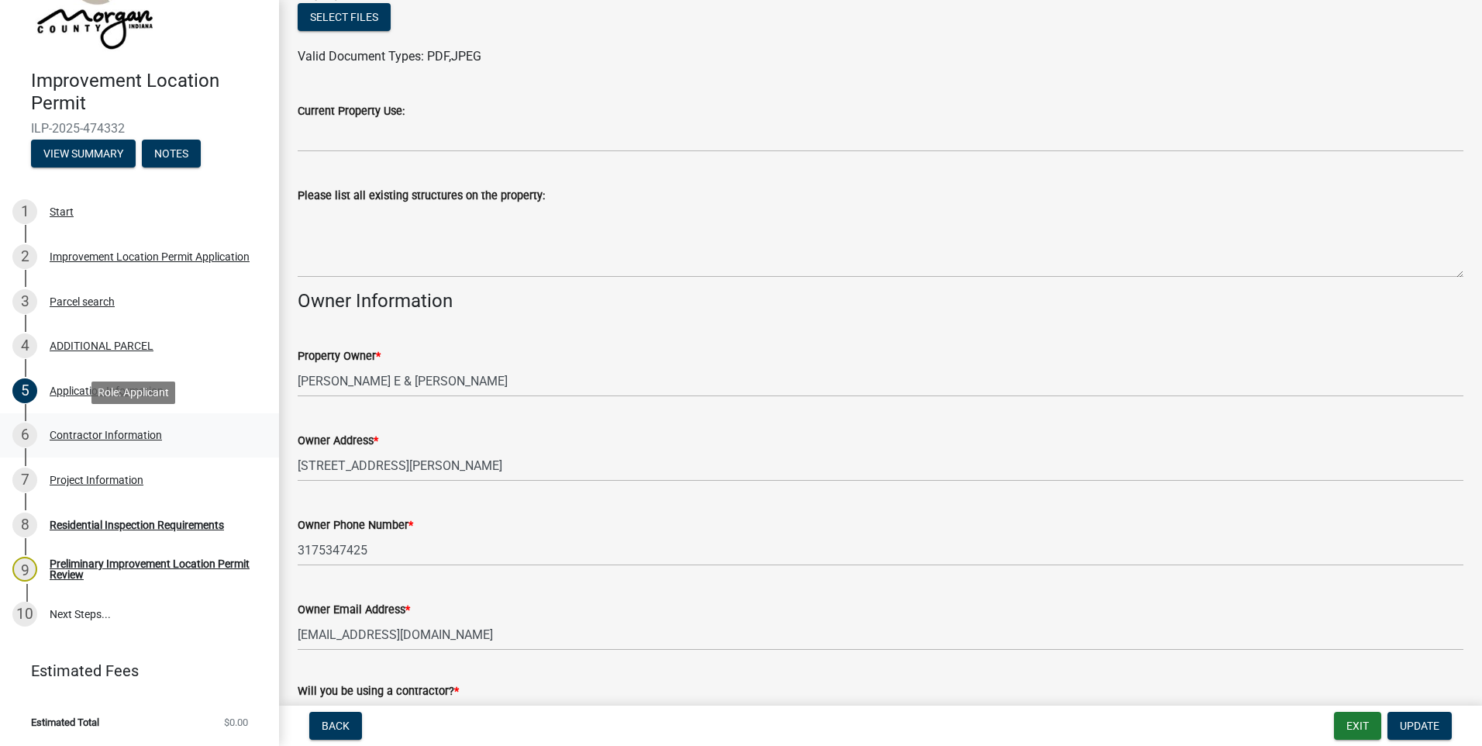
click at [100, 434] on div "Contractor Information" at bounding box center [106, 434] width 112 height 11
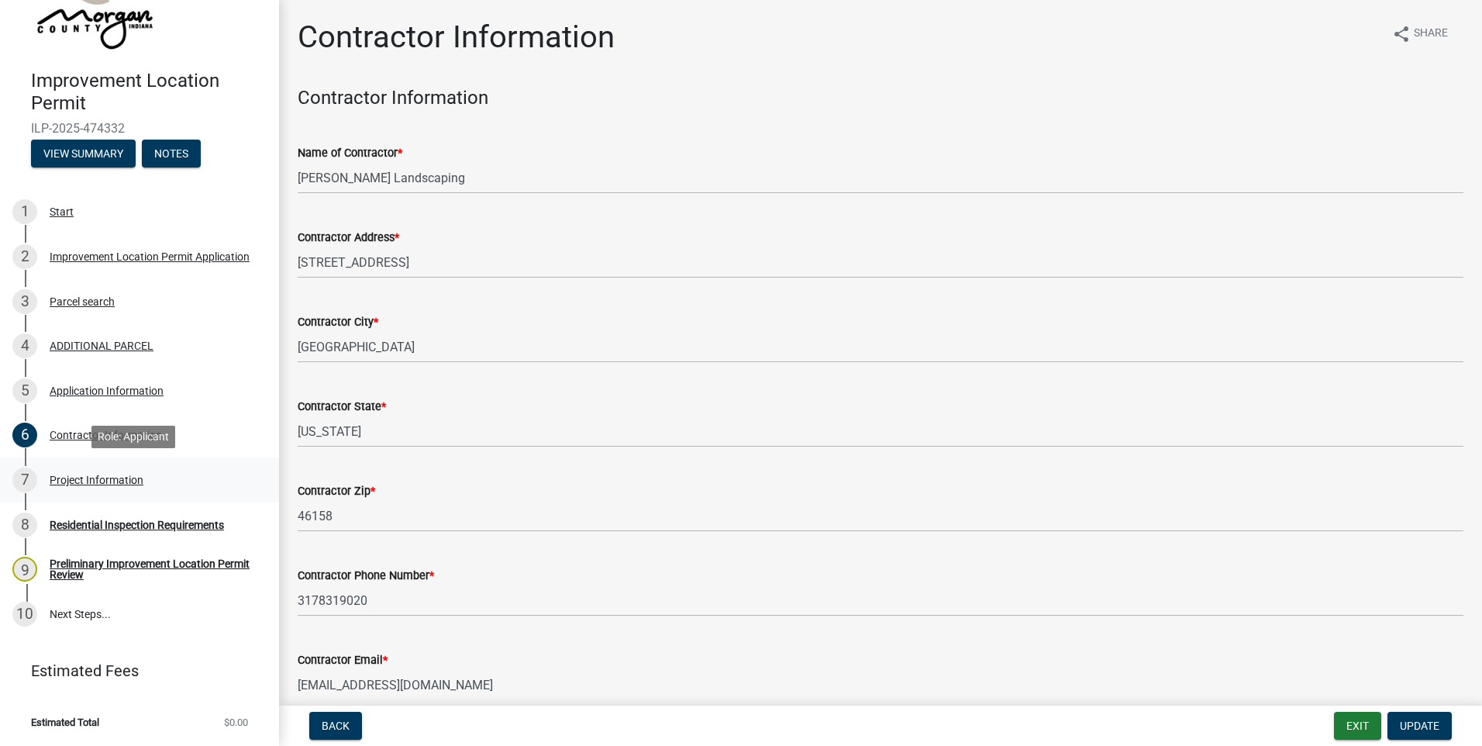
click at [55, 481] on div "Project Information" at bounding box center [97, 479] width 94 height 11
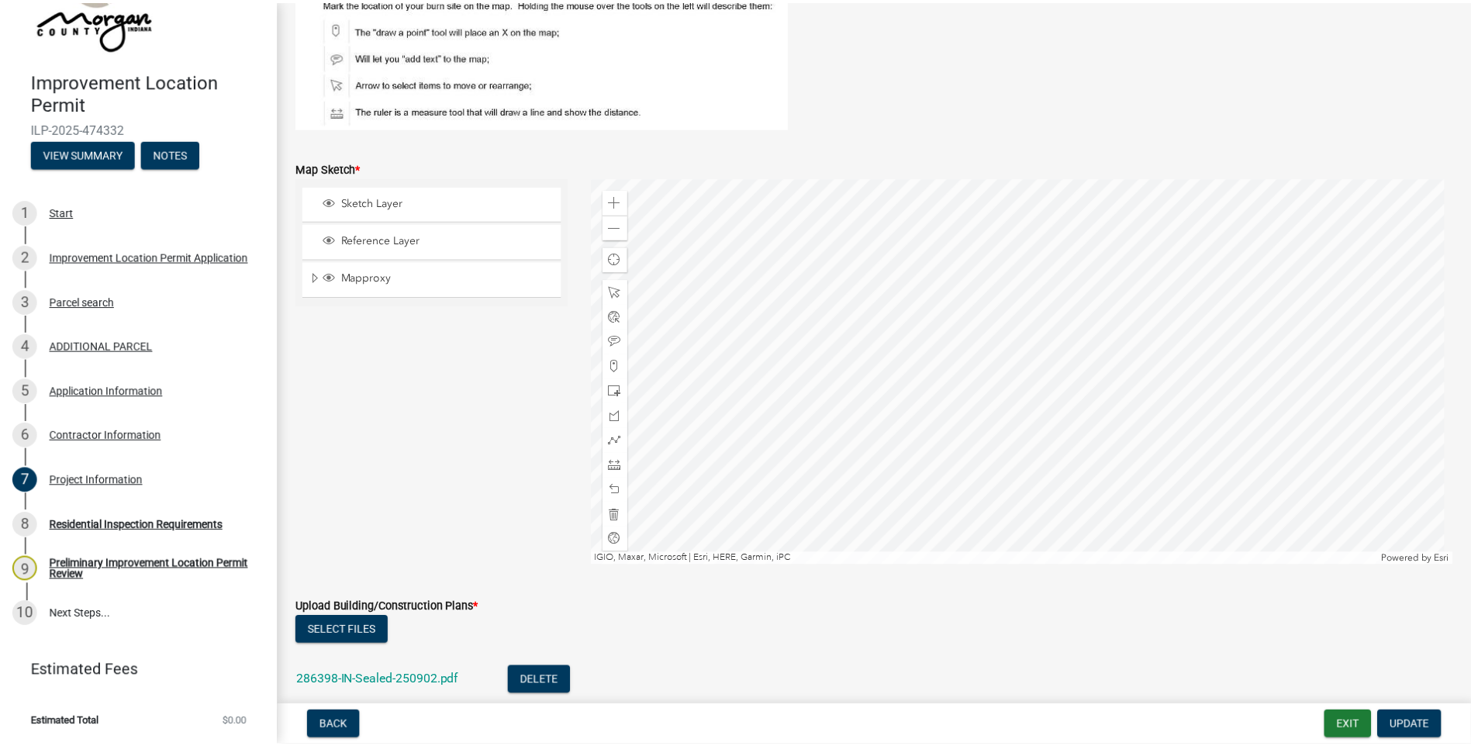
scroll to position [2558, 0]
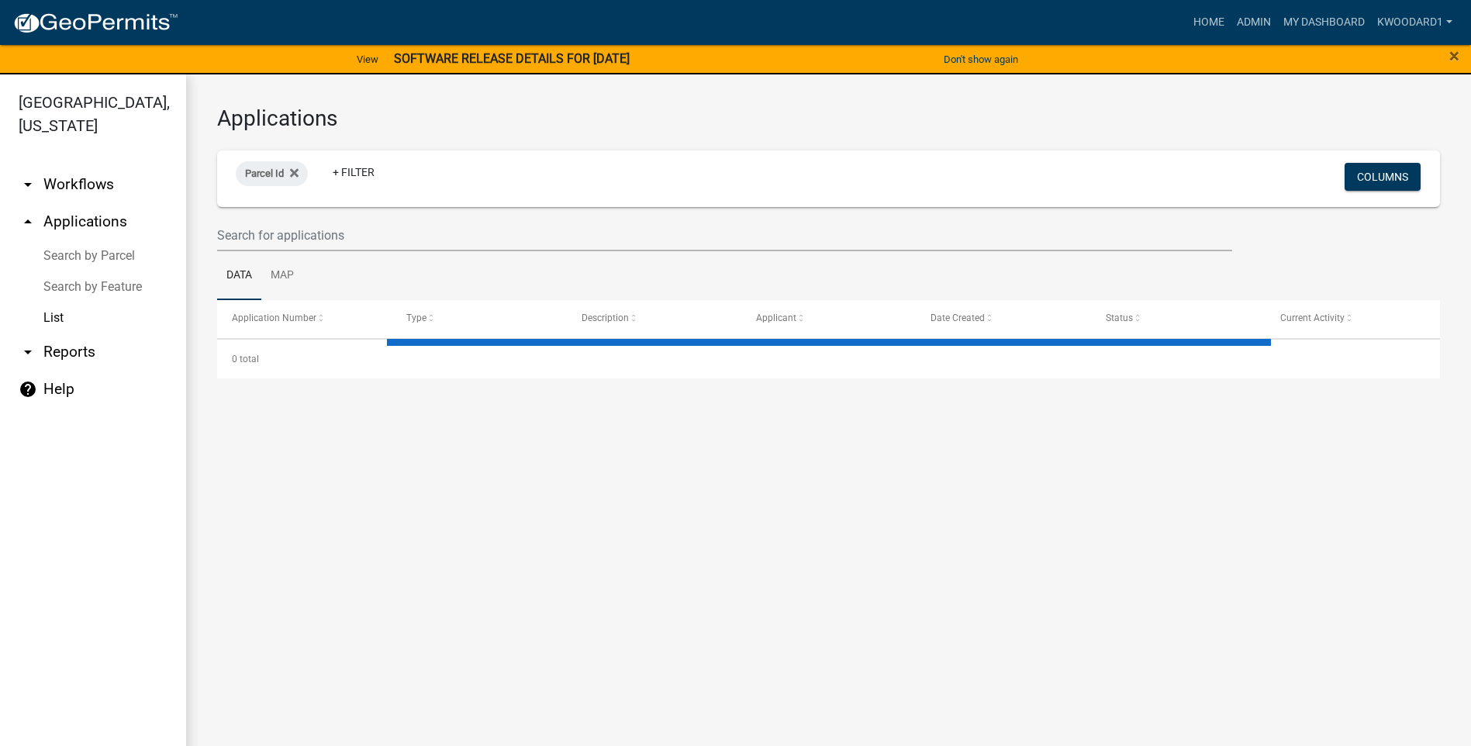
select select "3: 100"
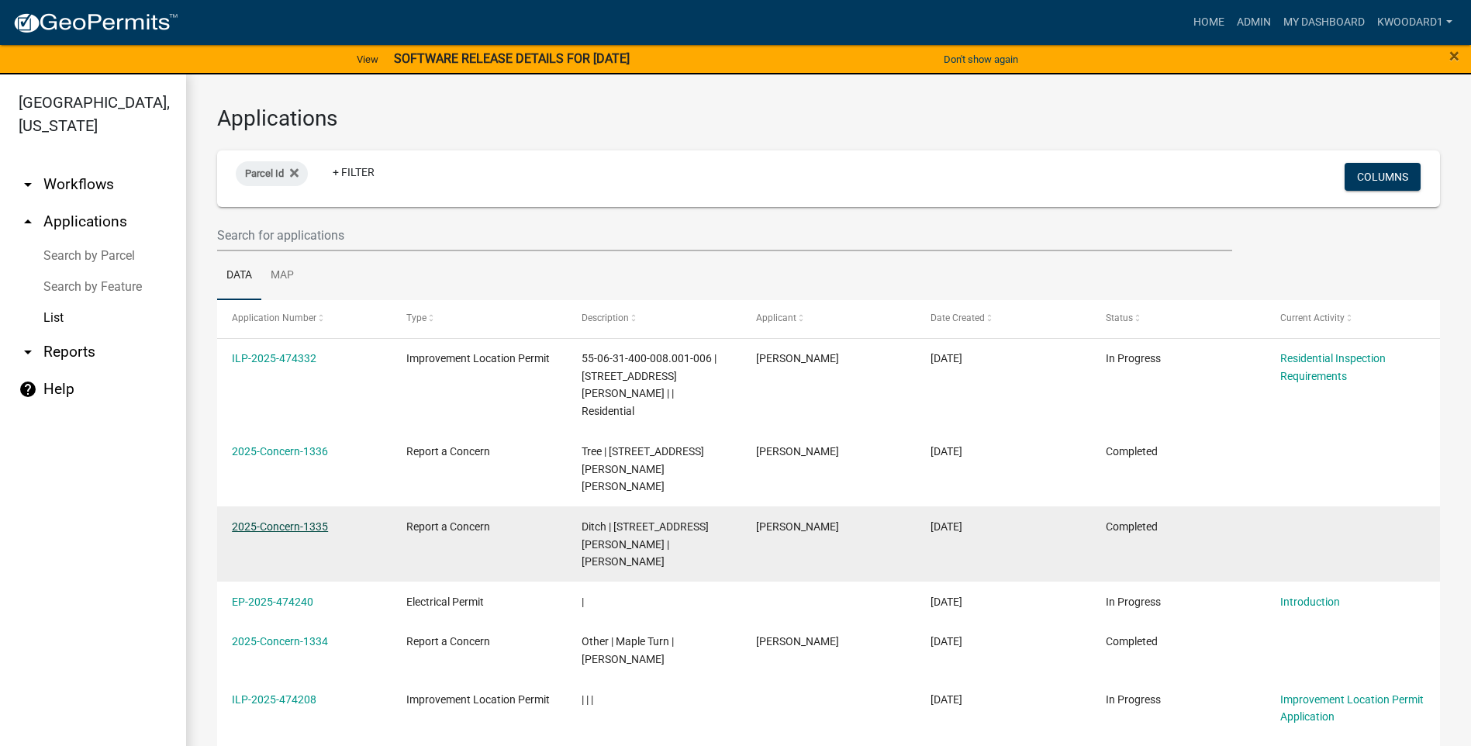
click at [296, 520] on link "2025-Concern-1335" at bounding box center [280, 526] width 96 height 12
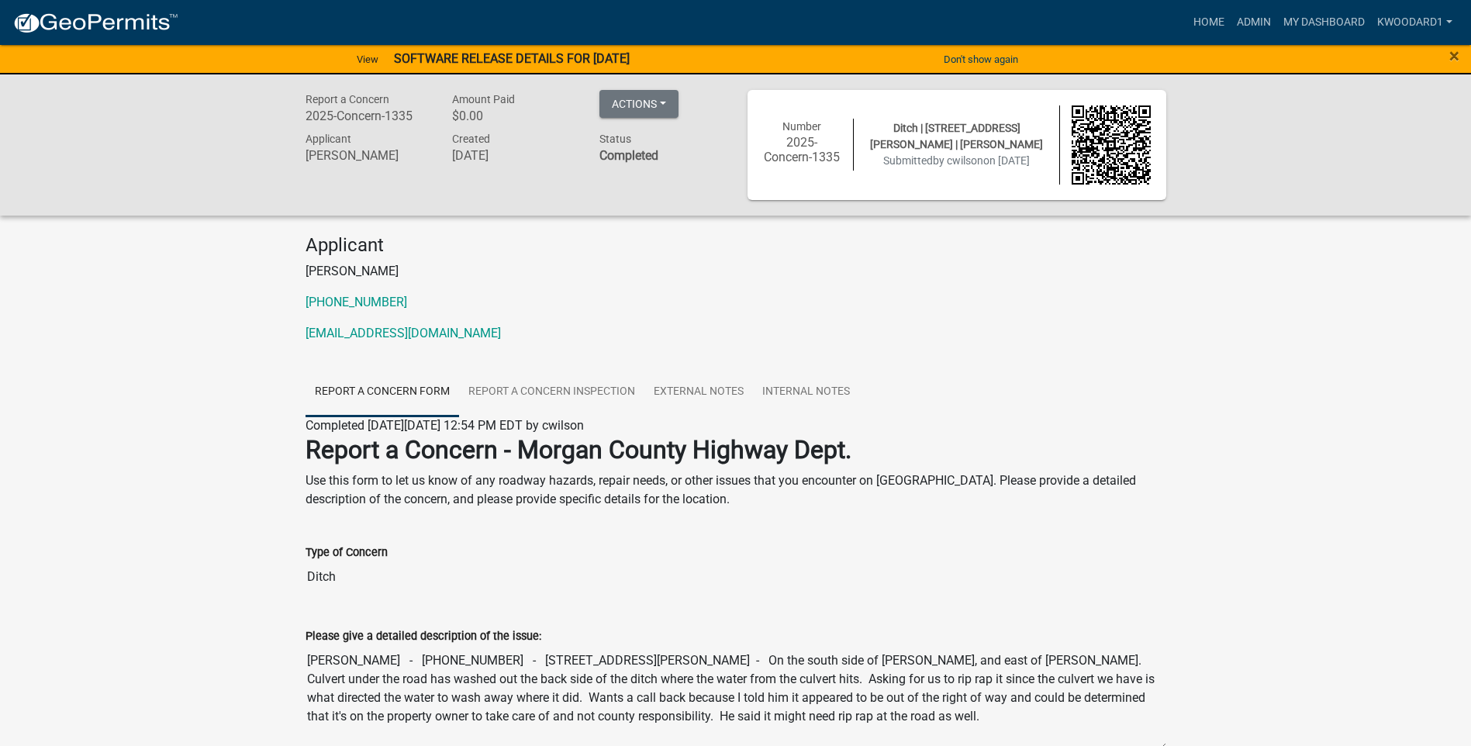
scroll to position [78, 0]
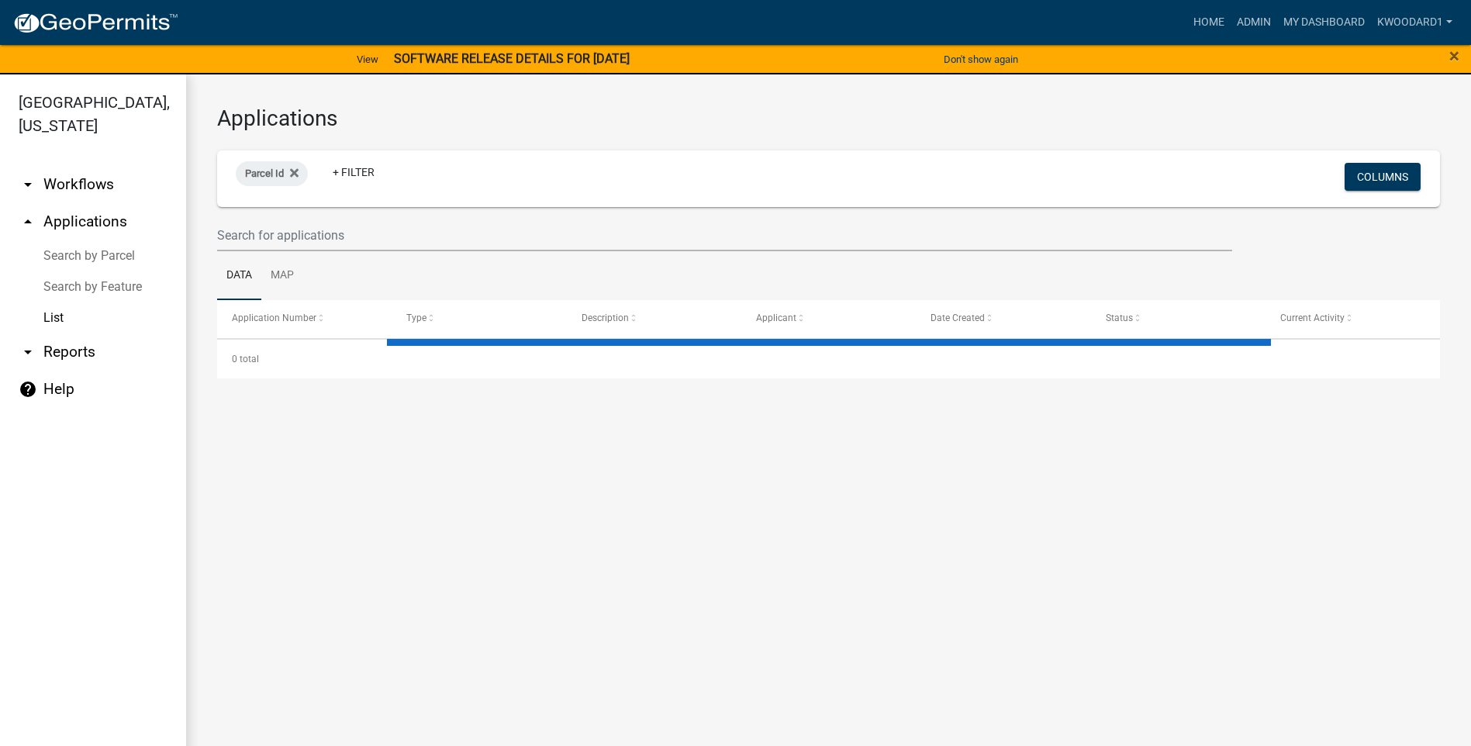
select select "3: 100"
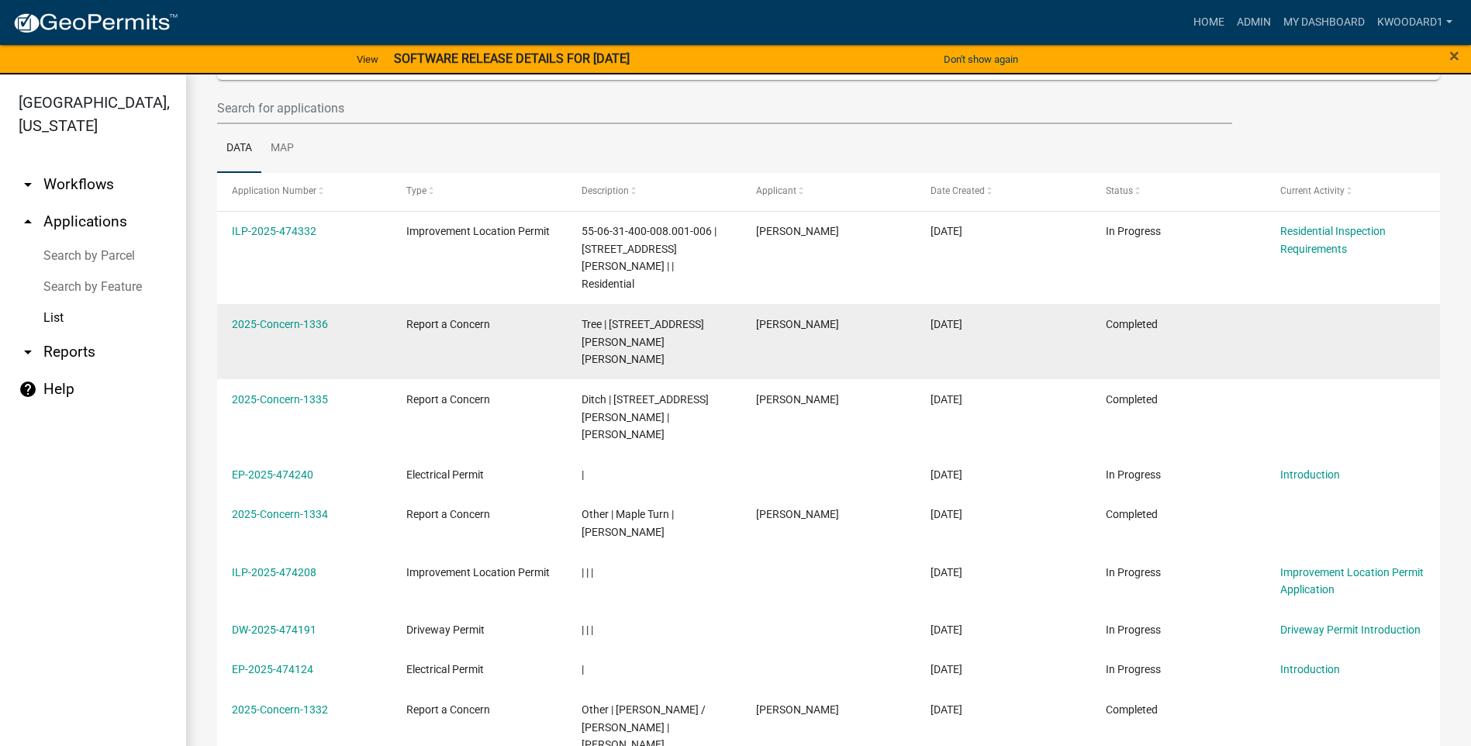
scroll to position [155, 0]
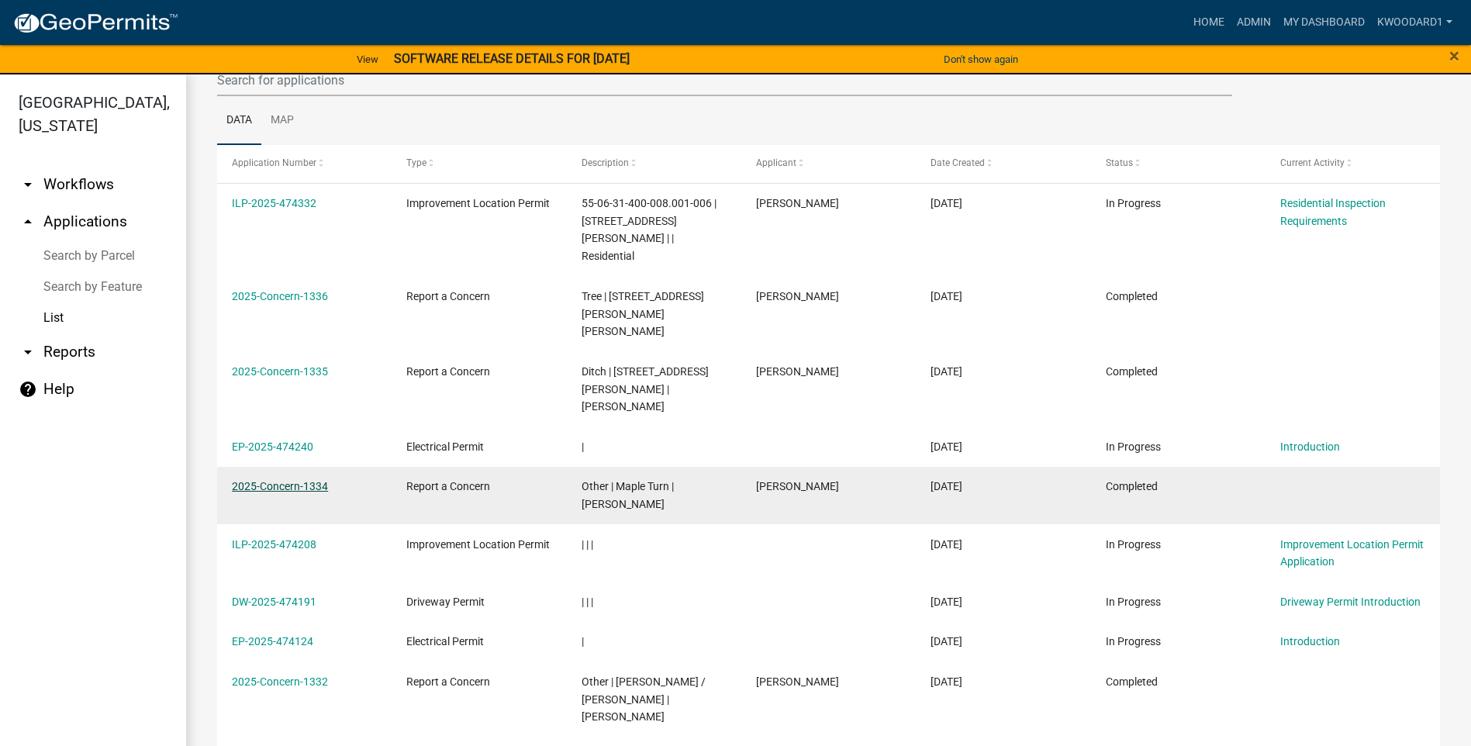
click at [271, 480] on link "2025-Concern-1334" at bounding box center [280, 486] width 96 height 12
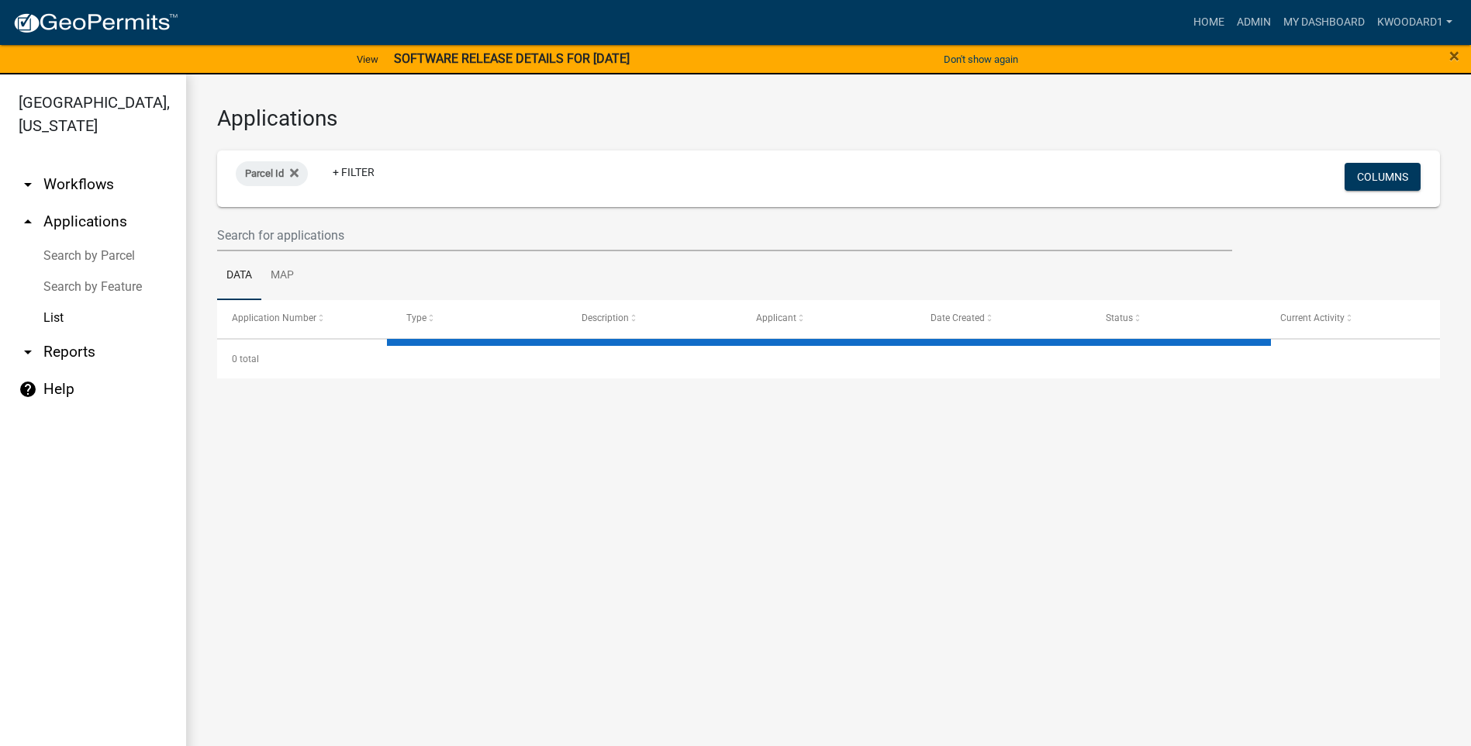
select select "3: 100"
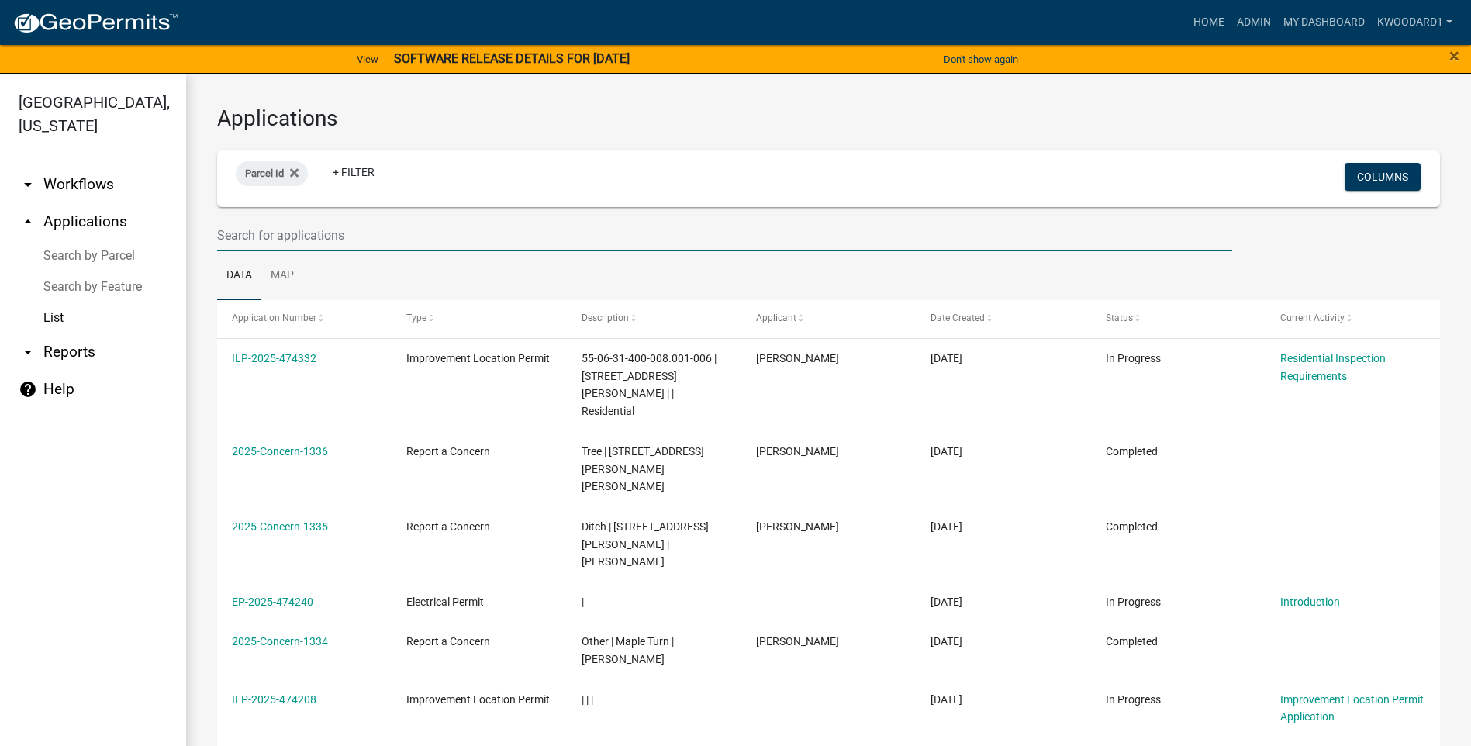
click at [302, 236] on input "text" at bounding box center [724, 235] width 1015 height 32
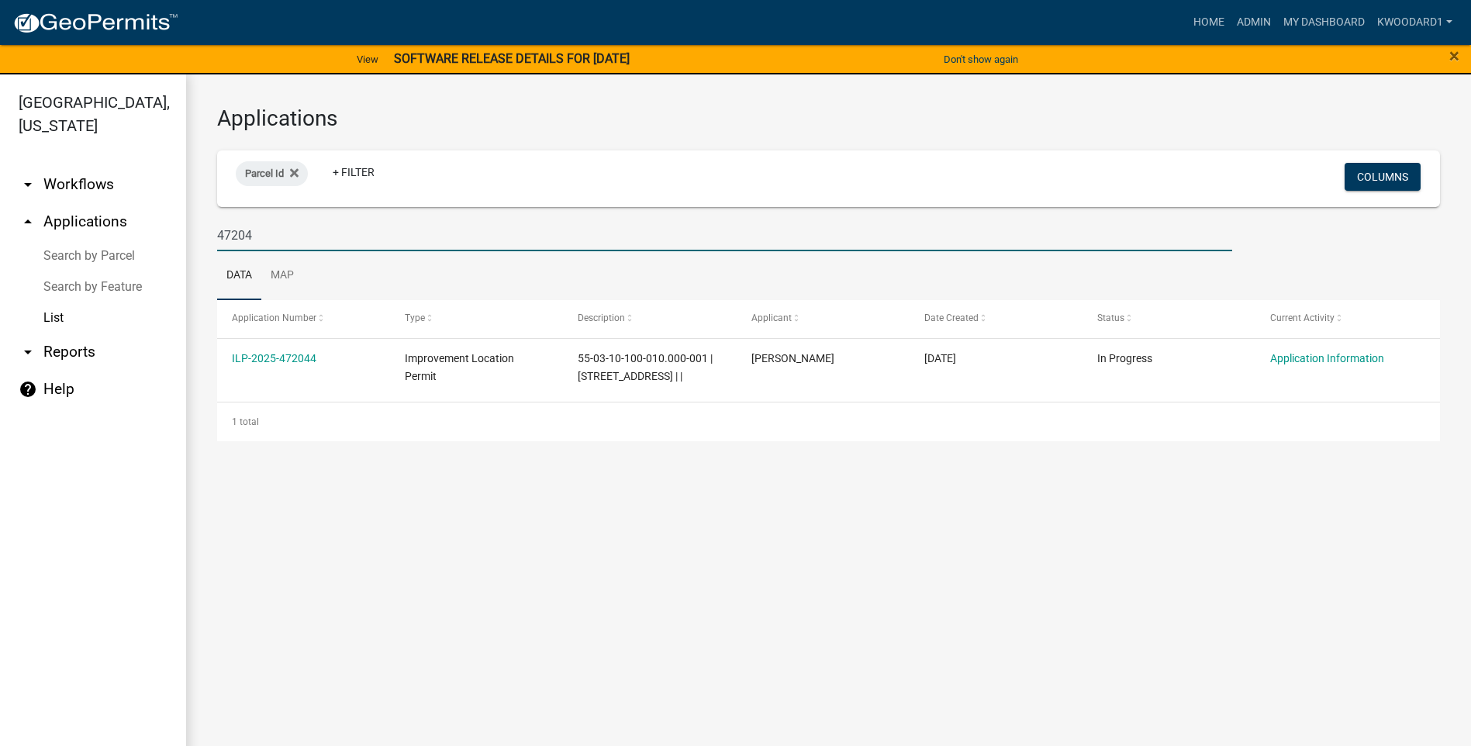
drag, startPoint x: 264, startPoint y: 243, endPoint x: 160, endPoint y: 239, distance: 104.0
click at [160, 239] on div "[GEOGRAPHIC_DATA], [US_STATE] arrow_drop_down Workflows List arrow_drop_up Appl…" at bounding box center [735, 419] width 1471 height 690
drag, startPoint x: 274, startPoint y: 235, endPoint x: 185, endPoint y: 234, distance: 89.2
click at [185, 234] on div "[GEOGRAPHIC_DATA], [US_STATE] arrow_drop_down Workflows List arrow_drop_up Appl…" at bounding box center [735, 419] width 1471 height 690
drag, startPoint x: 296, startPoint y: 240, endPoint x: 210, endPoint y: 233, distance: 86.4
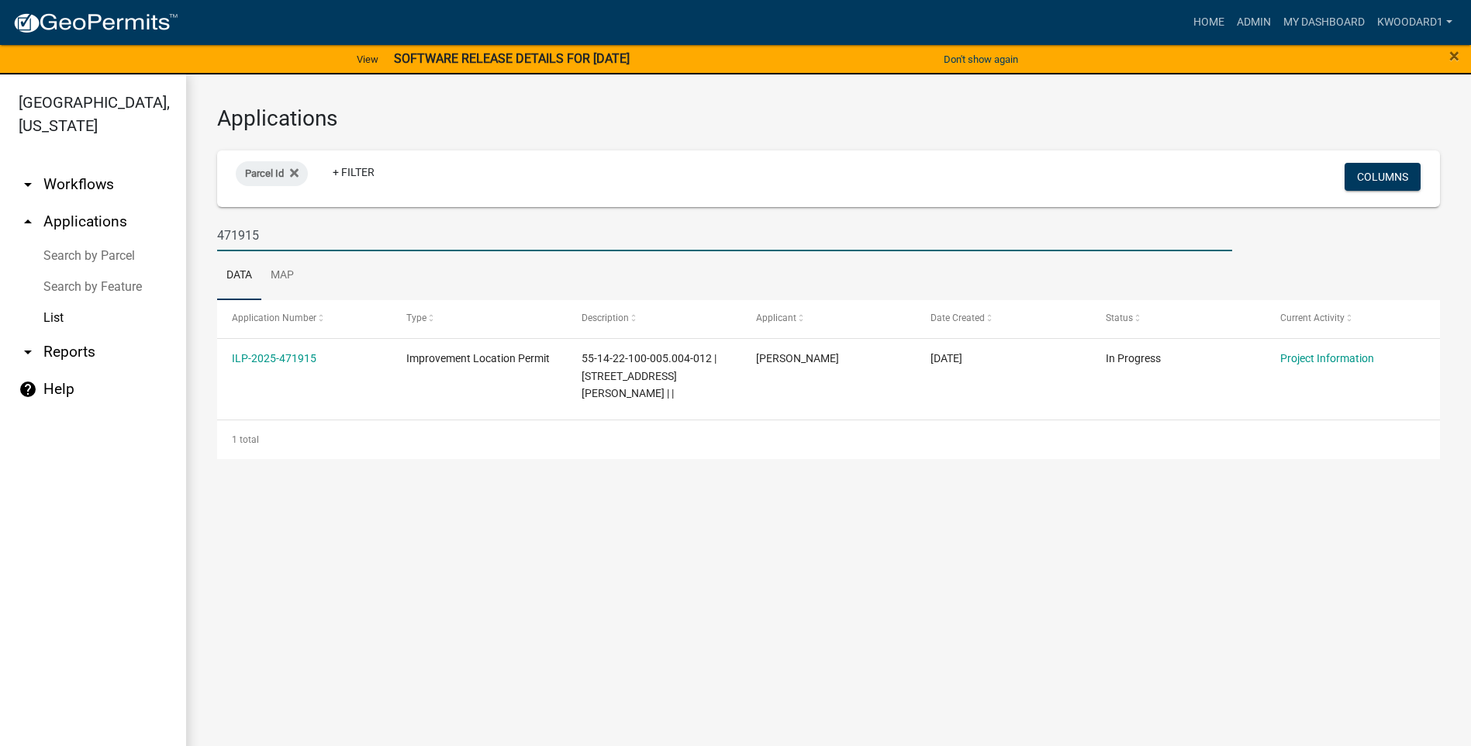
click at [210, 233] on div "471915" at bounding box center [724, 235] width 1038 height 32
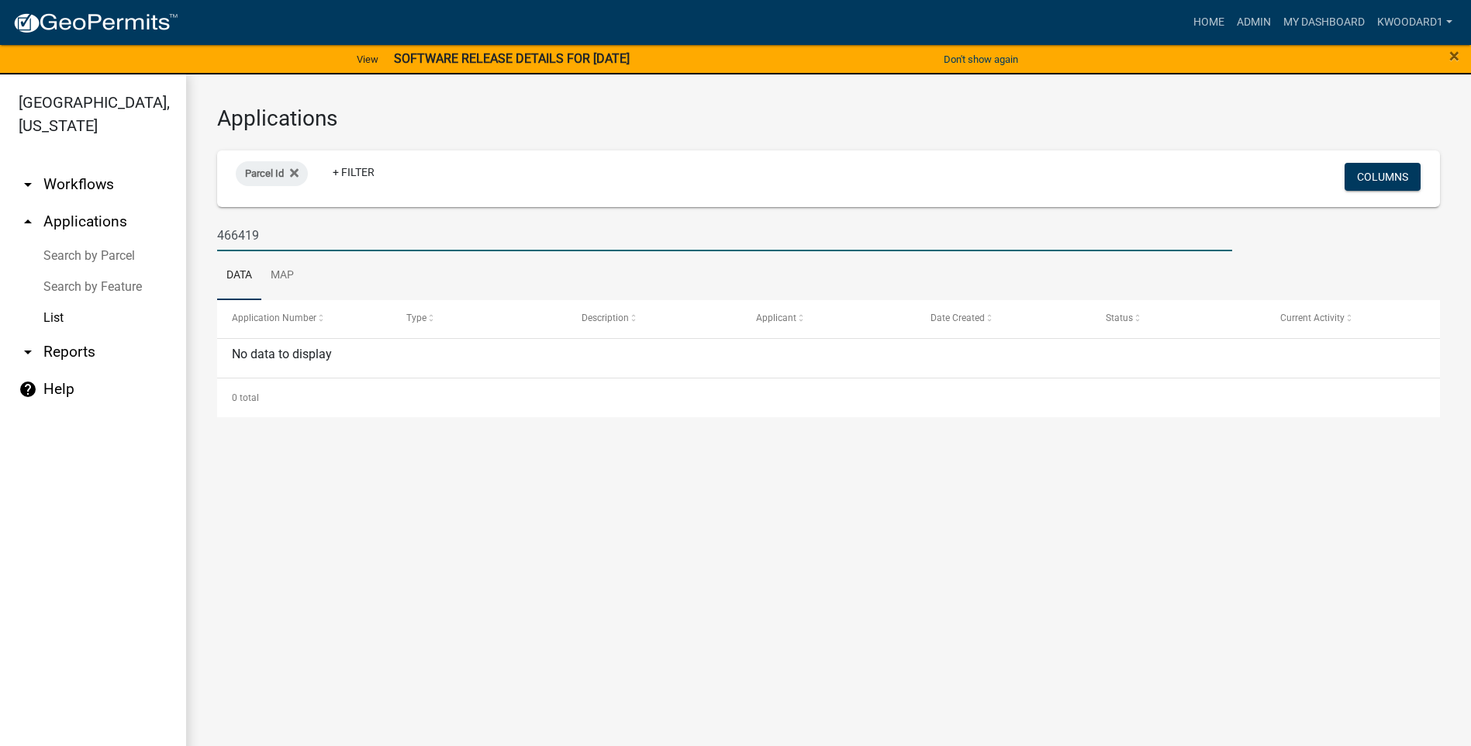
drag, startPoint x: 266, startPoint y: 236, endPoint x: 198, endPoint y: 233, distance: 67.6
click at [198, 233] on div "Applications Parcel Id + Filter Columns 466419 Data Map Application Number Type…" at bounding box center [828, 261] width 1285 height 374
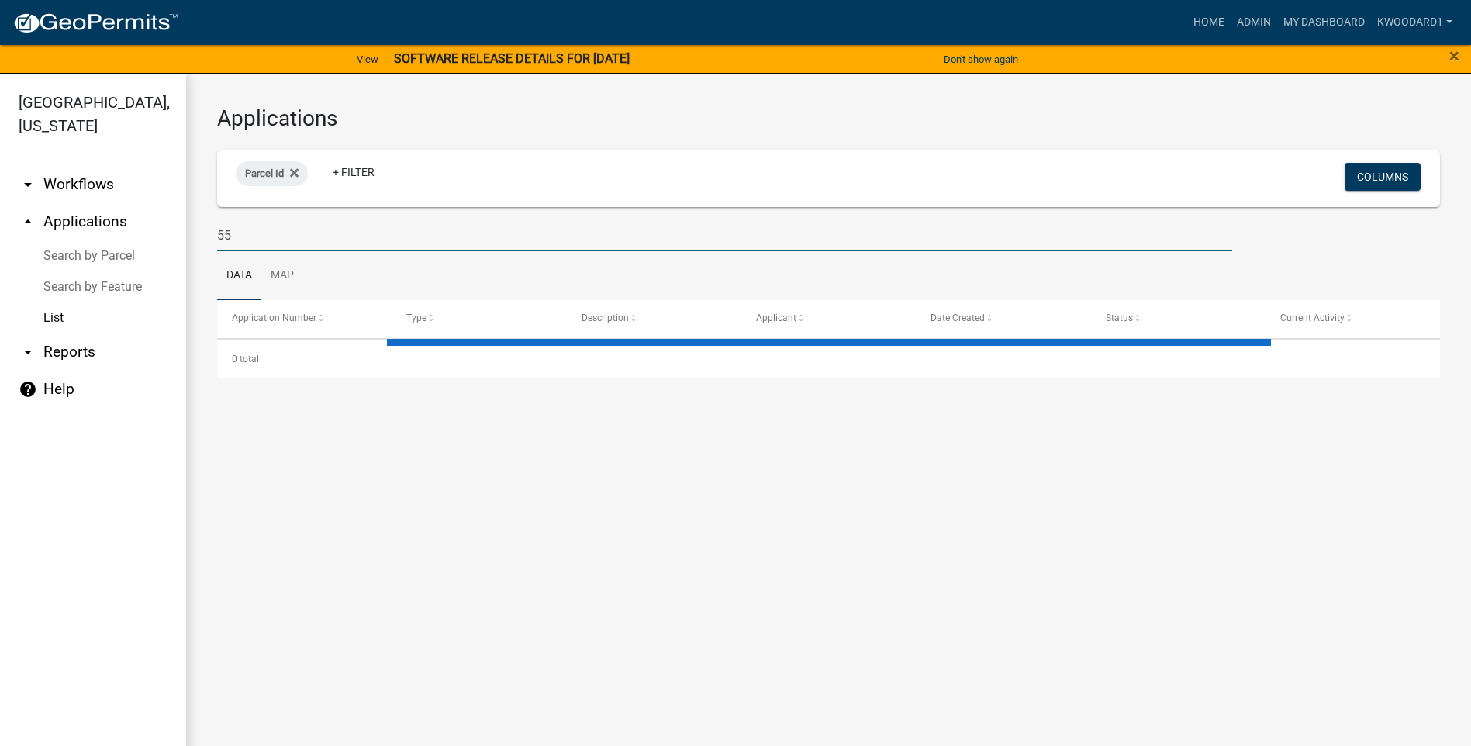
type input "5"
select select "3: 100"
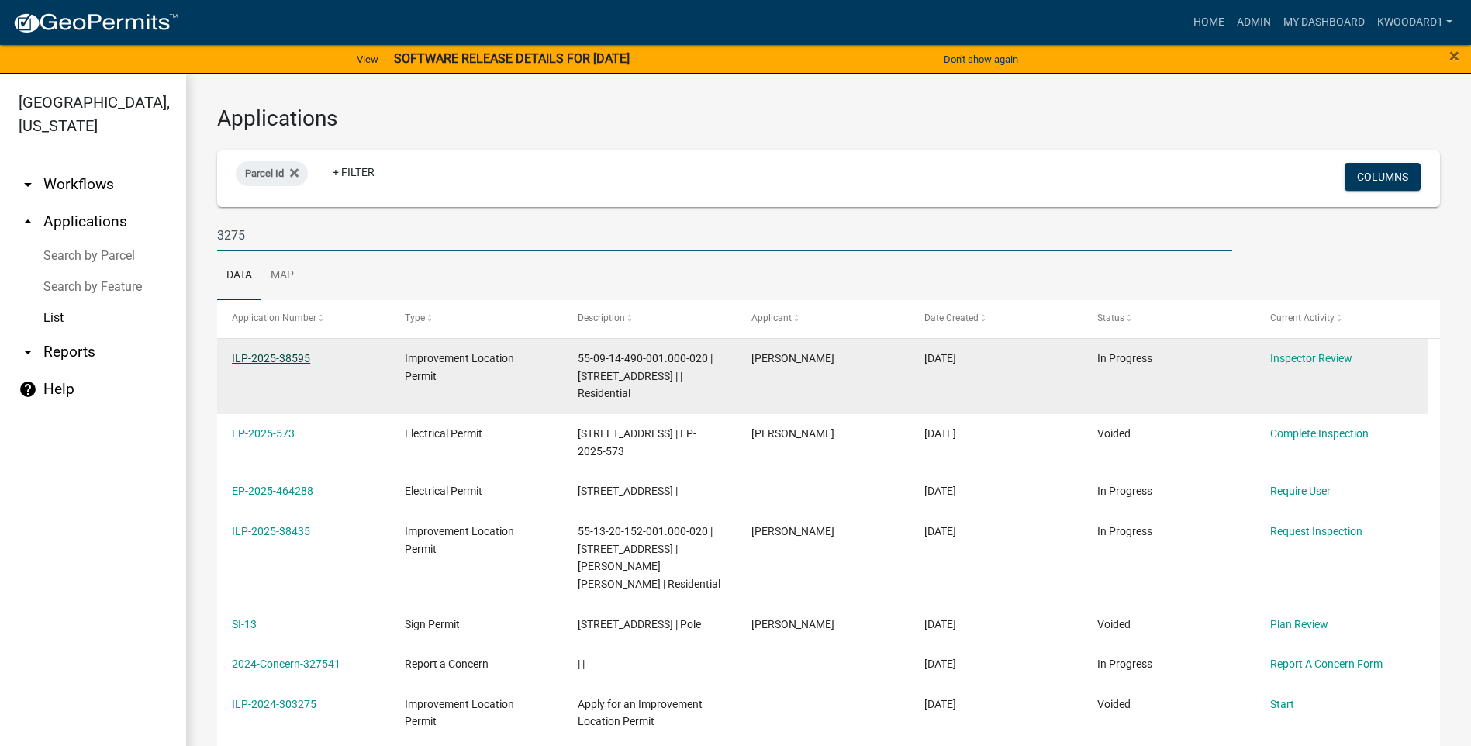
type input "3275"
click at [285, 358] on link "ILP-2025-38595" at bounding box center [271, 358] width 78 height 12
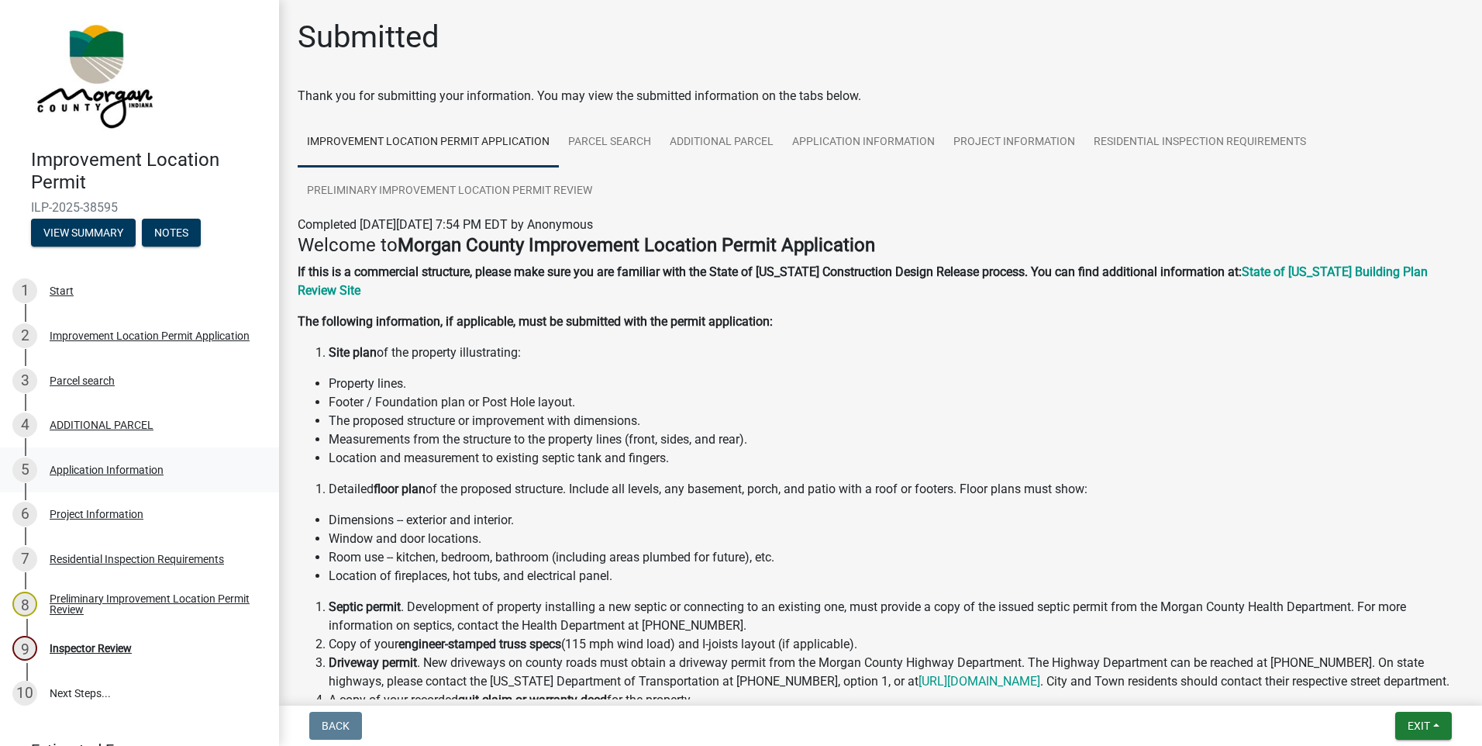
click at [116, 469] on div "Application Information" at bounding box center [107, 469] width 114 height 11
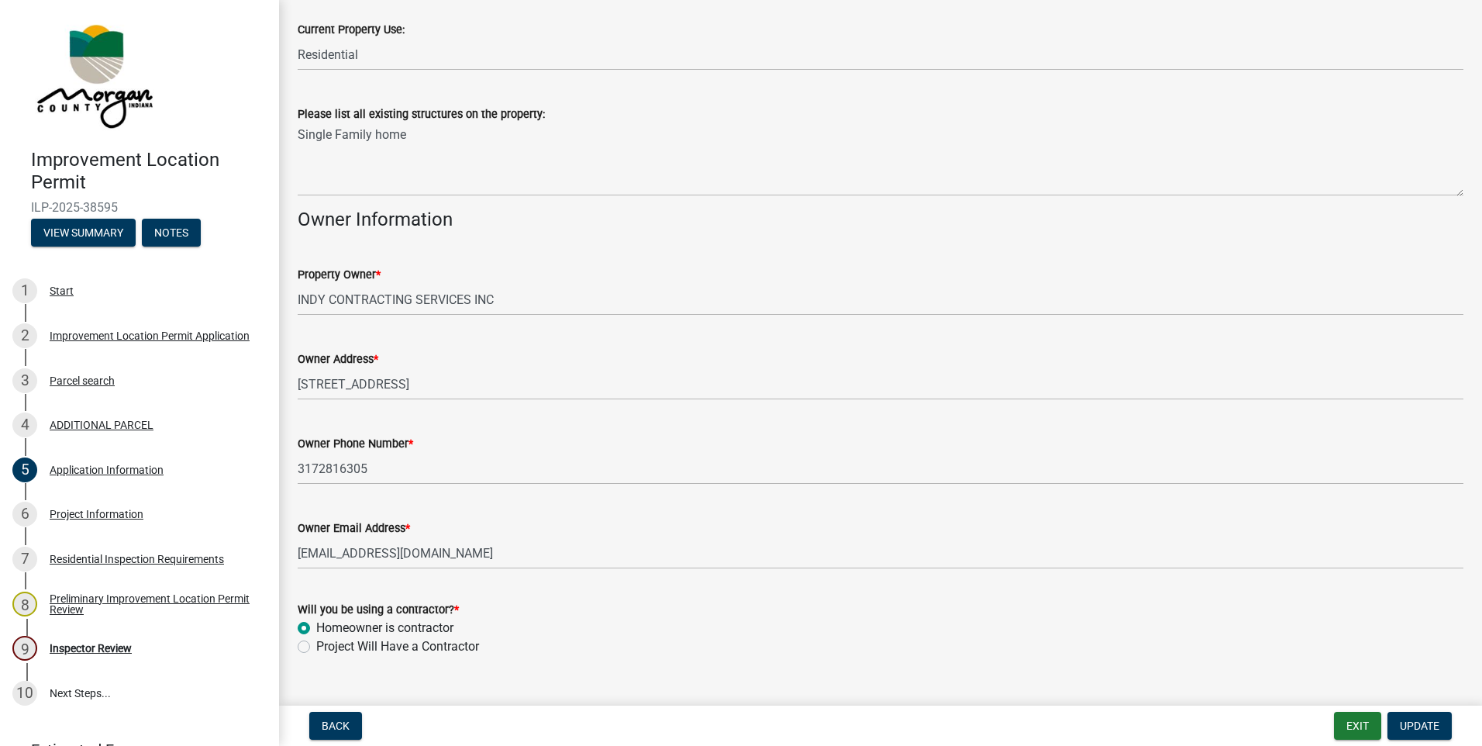
scroll to position [747, 0]
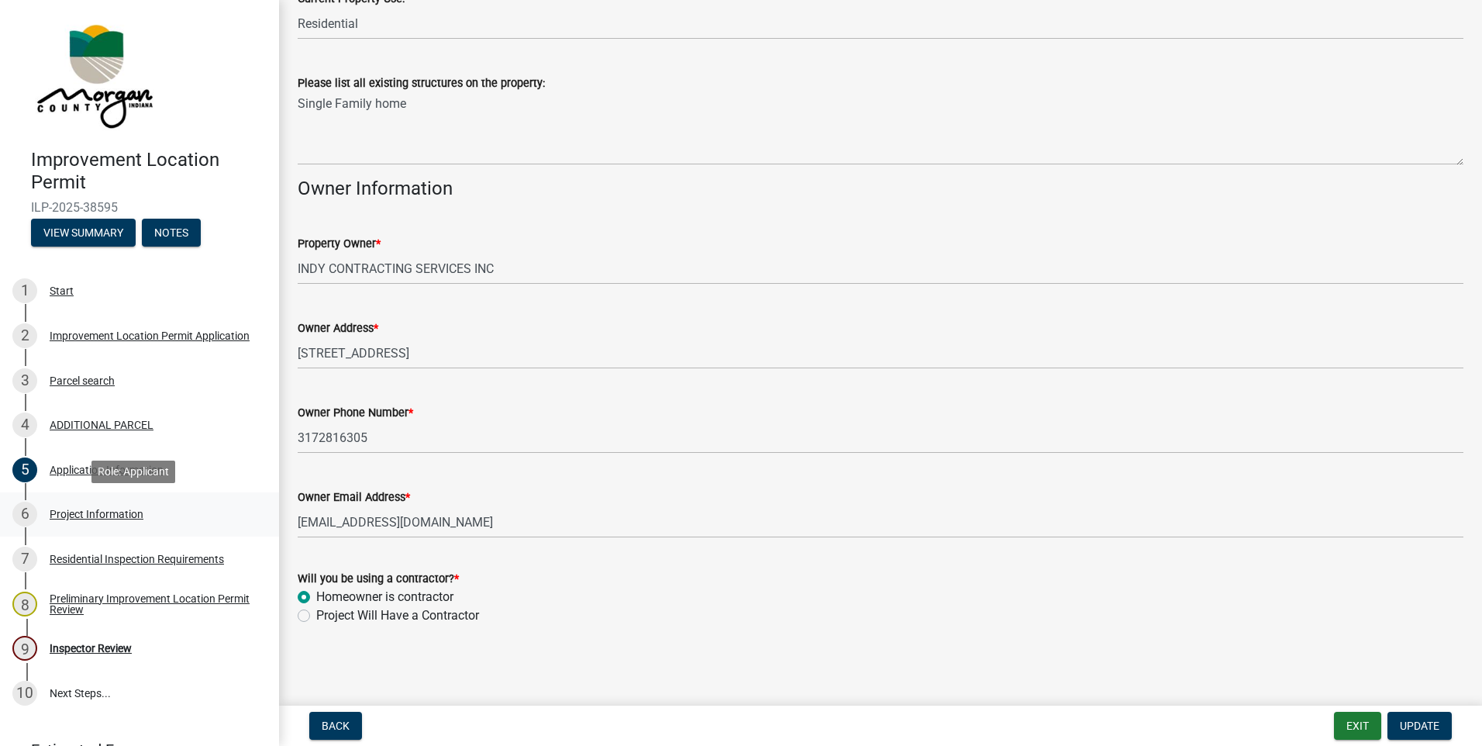
click at [87, 512] on div "Project Information" at bounding box center [97, 514] width 94 height 11
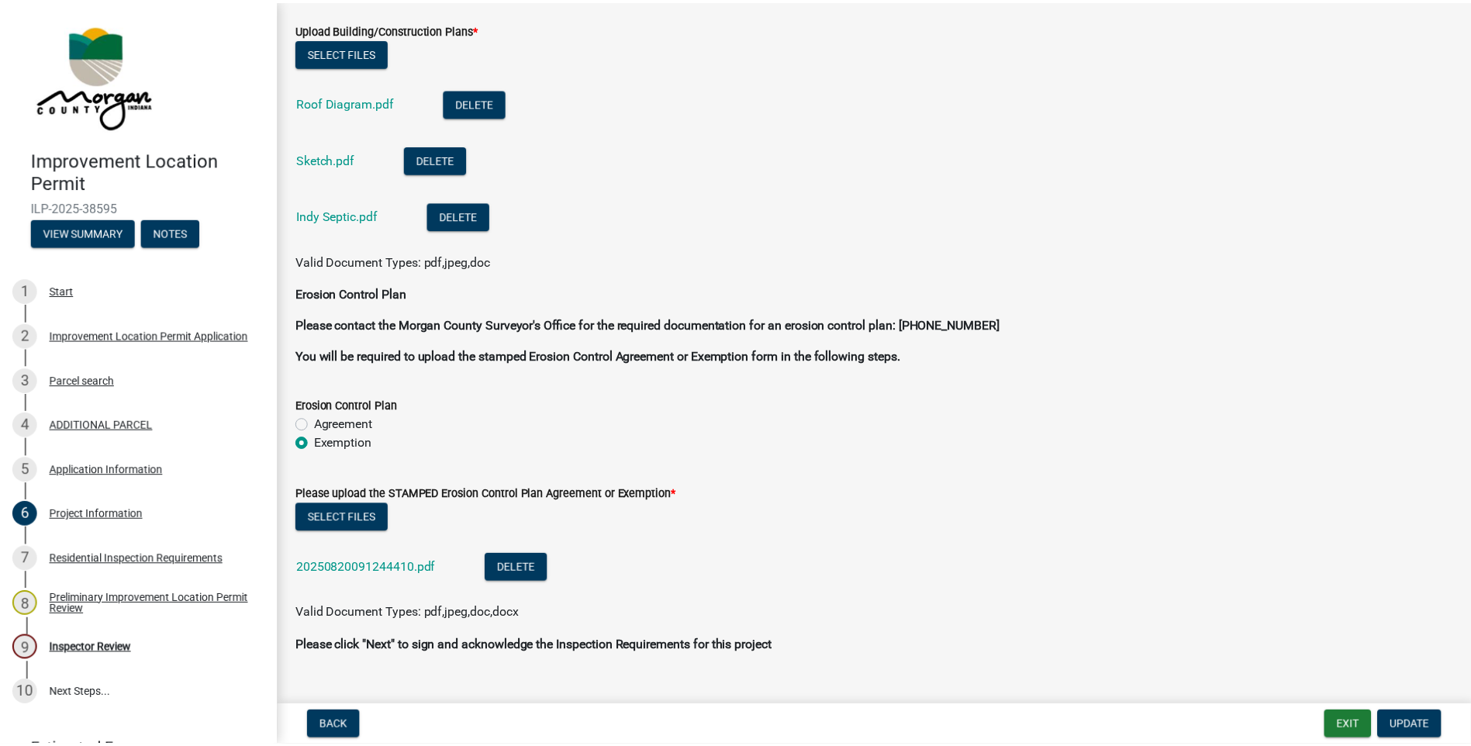
scroll to position [3641, 0]
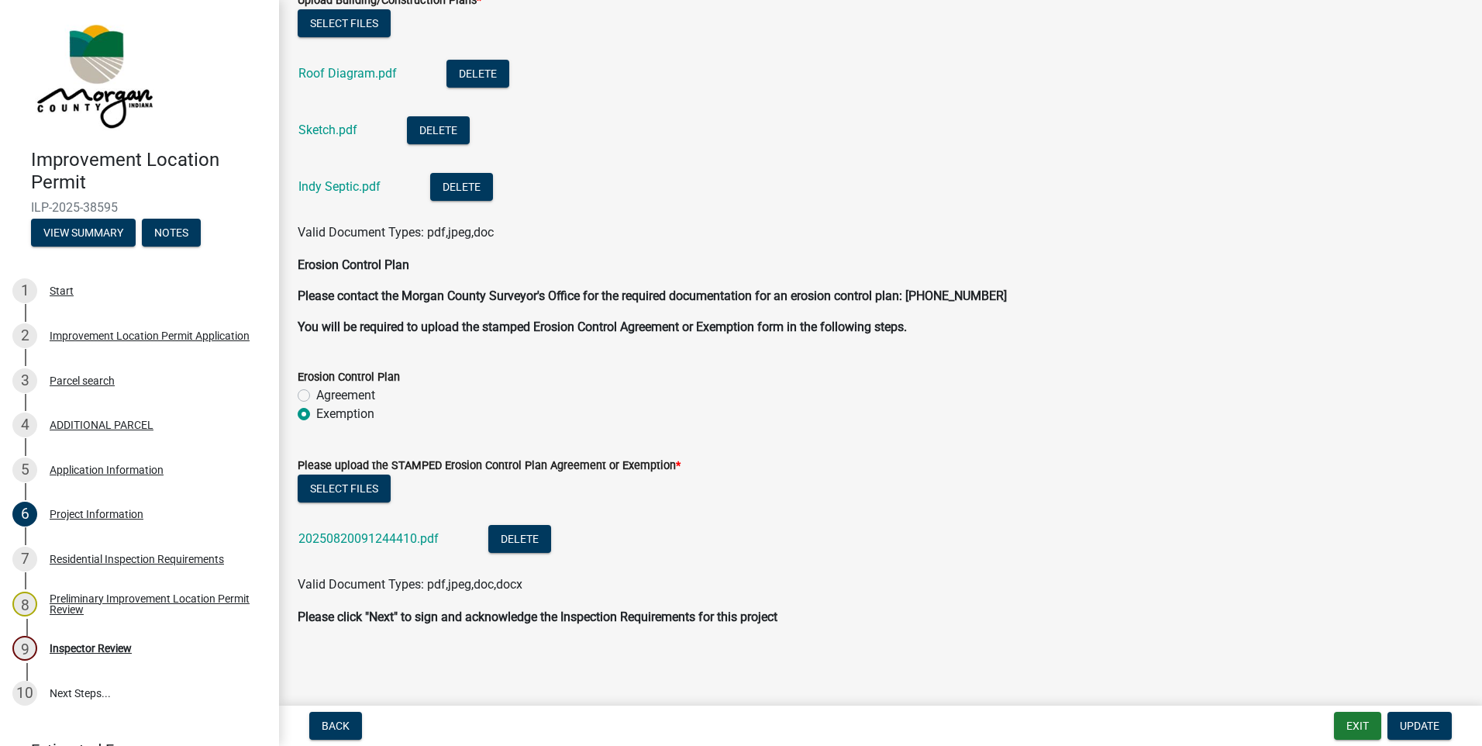
click at [343, 546] on div "20250820091244410.pdf" at bounding box center [380, 541] width 165 height 32
click at [343, 538] on link "20250820091244410.pdf" at bounding box center [368, 538] width 140 height 15
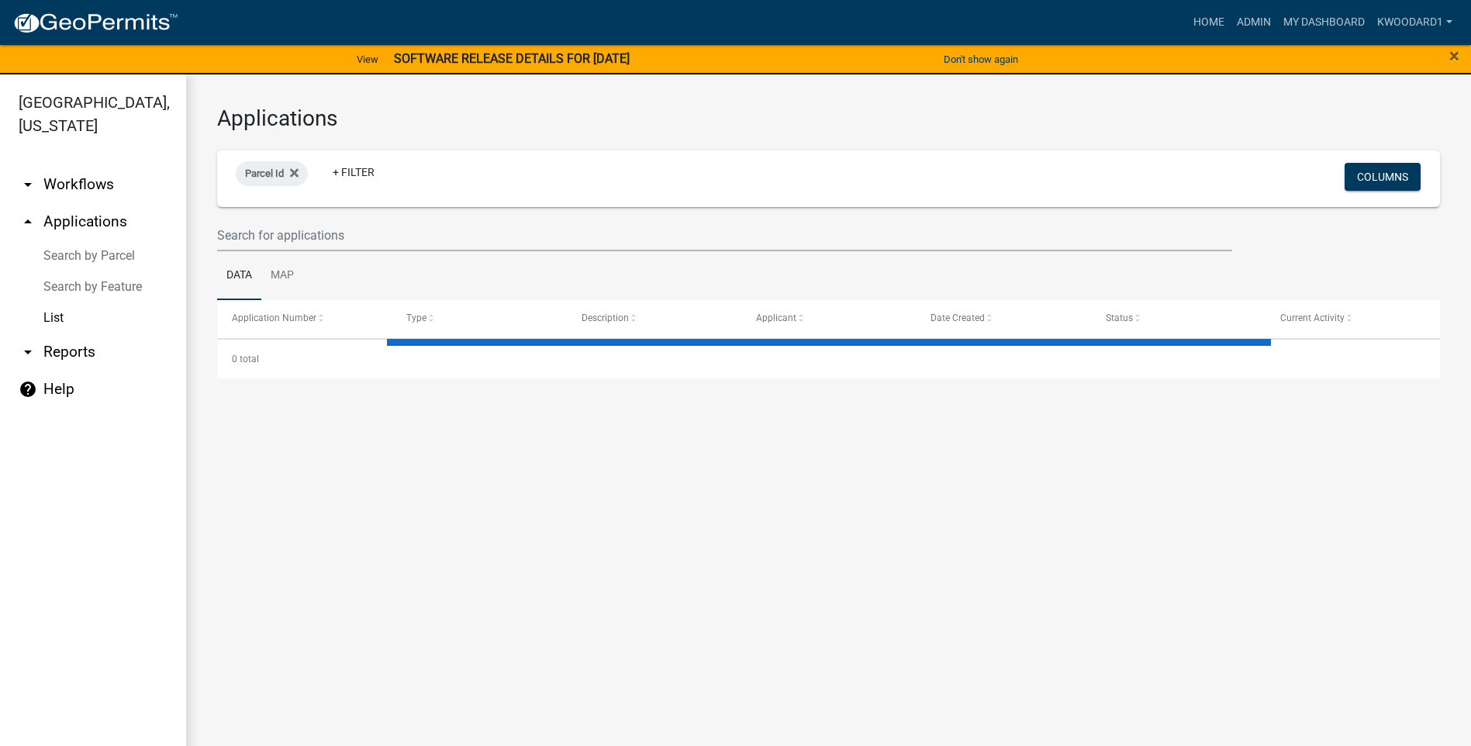
select select "3: 100"
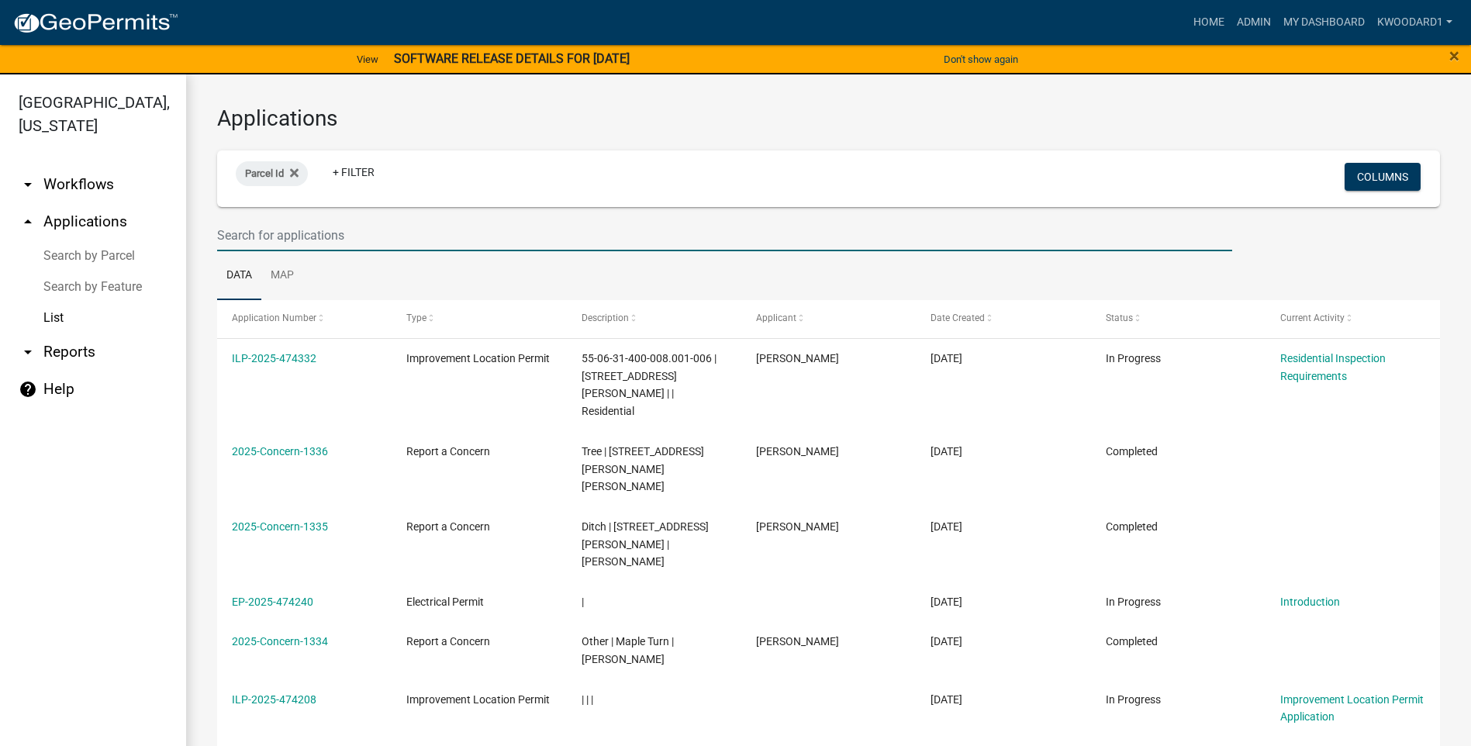
click at [268, 238] on input "text" at bounding box center [724, 235] width 1015 height 32
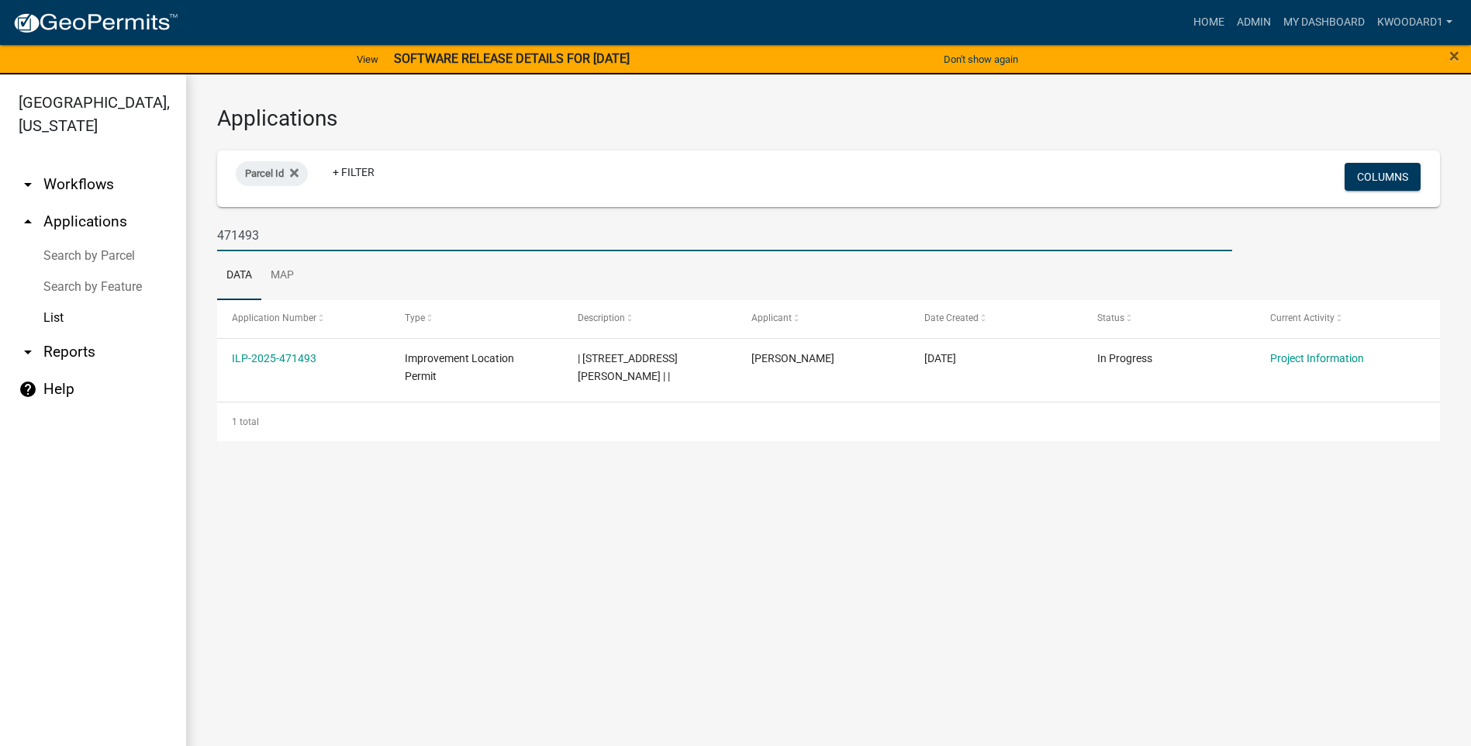
type input "471493"
